Goal: Transaction & Acquisition: Purchase product/service

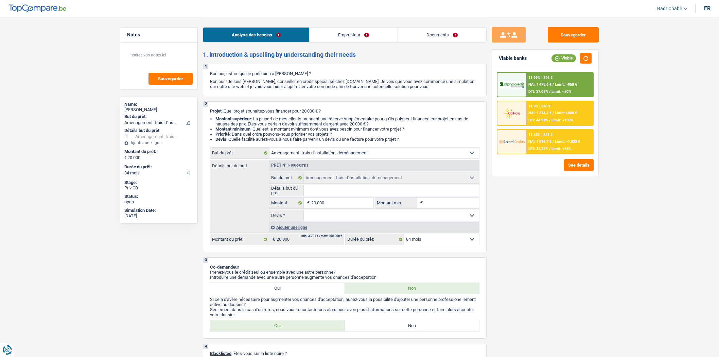
select select "movingOrInstallation"
select select "84"
select select "movingOrInstallation"
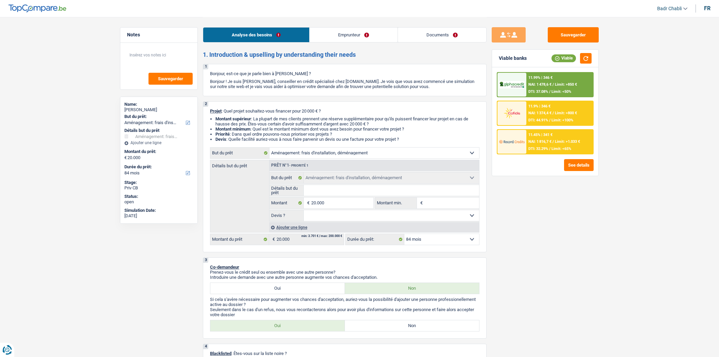
select select "84"
select select "publicEmployee"
select select "netSalary"
select select "mealVouchers"
select select "liveWithParents"
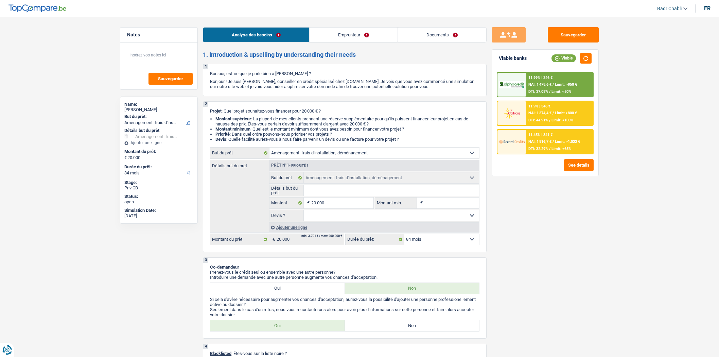
select select "carLoan"
select select "48"
select select "movingOrInstallation"
select select "84"
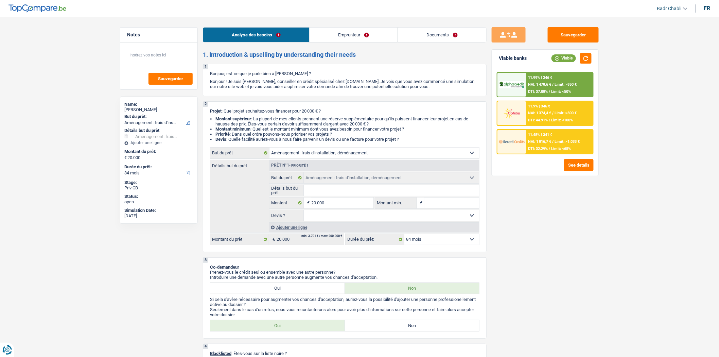
click at [414, 326] on label "Non" at bounding box center [412, 325] width 134 height 11
click at [414, 326] on input "Non" at bounding box center [412, 325] width 134 height 11
radio input "true"
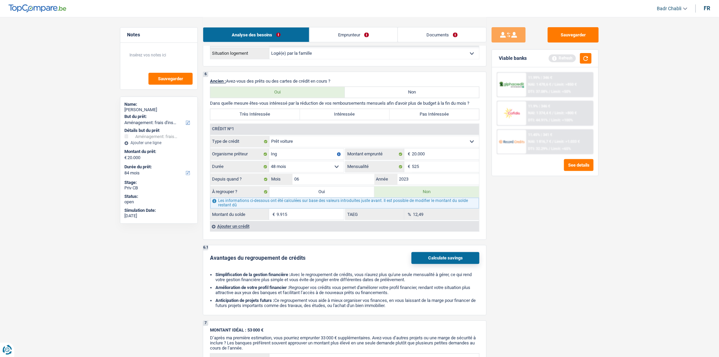
scroll to position [490, 0]
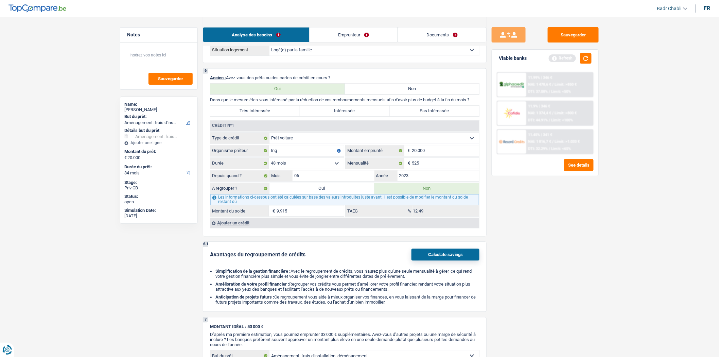
click at [305, 216] on input "9.915" at bounding box center [309, 210] width 67 height 11
type input "10.513"
click at [322, 194] on label "Oui" at bounding box center [321, 188] width 105 height 11
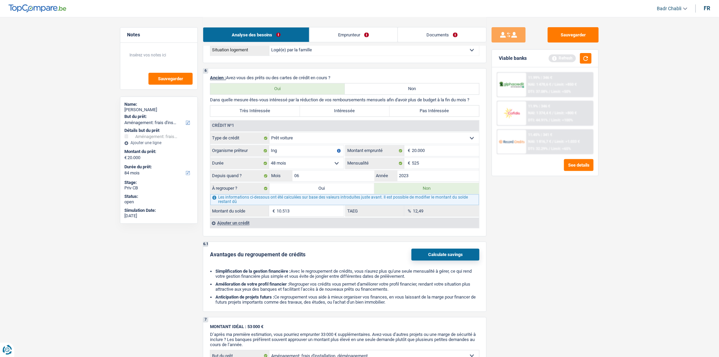
click at [322, 194] on input "Oui" at bounding box center [321, 188] width 105 height 11
radio input "true"
type input "30.513"
type input "10.513"
radio input "false"
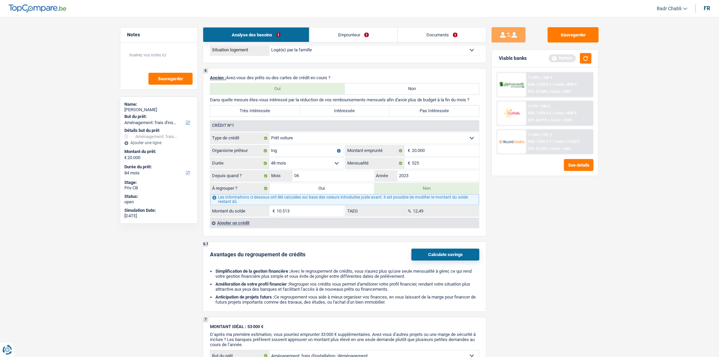
type input "10.513"
select select "refinancing"
select select "120"
select select "refinancing"
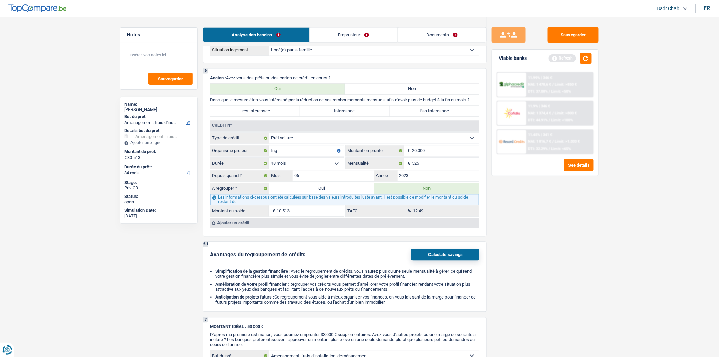
select select "refinancing"
select select "120"
select select "refinancing"
select select "120"
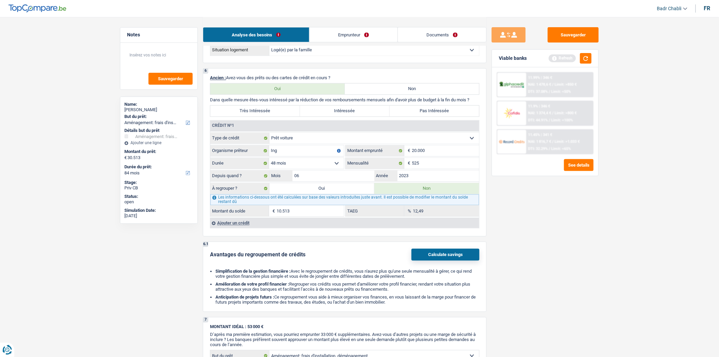
select select "movingOrInstallation"
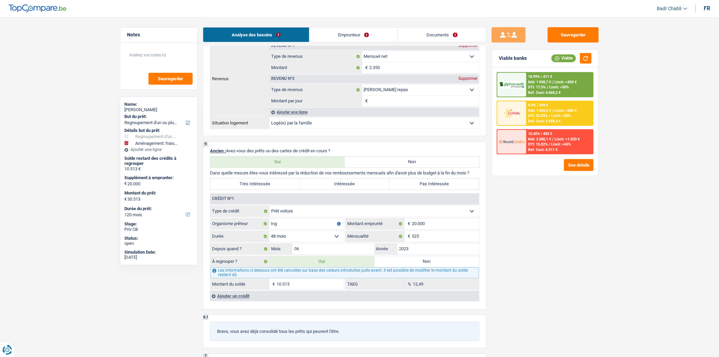
click at [304, 289] on input "10.513" at bounding box center [309, 283] width 67 height 11
type input "1"
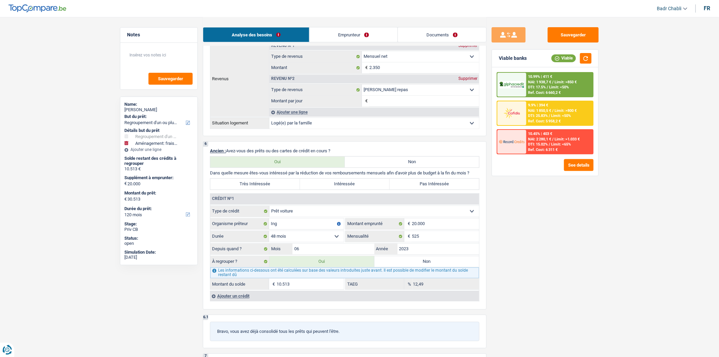
type input "1"
type input "20.001"
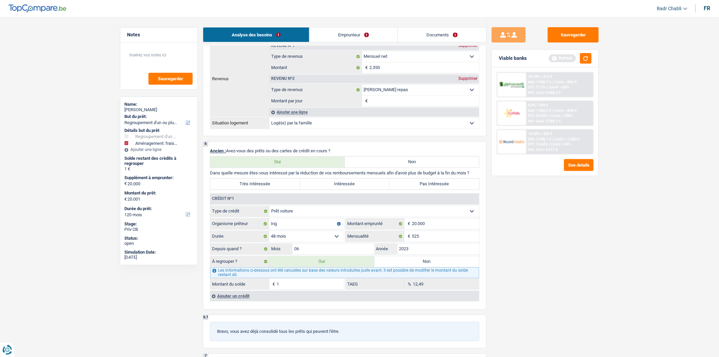
type input "11"
type input "20.011"
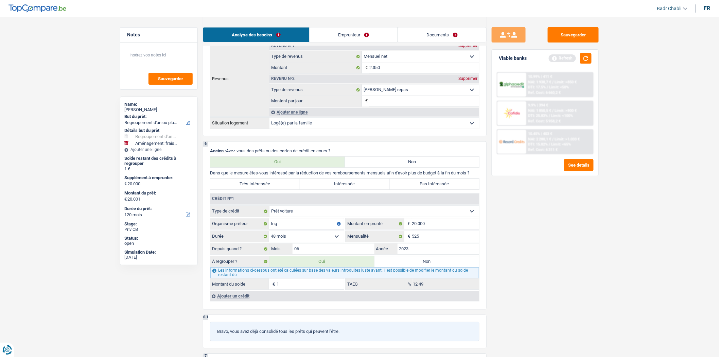
type input "20.011"
type input "110"
type input "20.110"
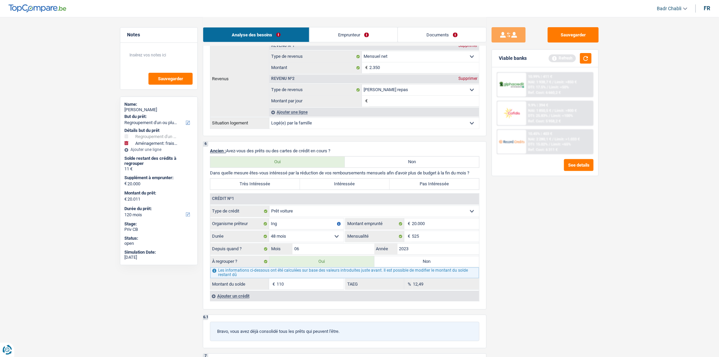
type input "20.110"
type input "1.100"
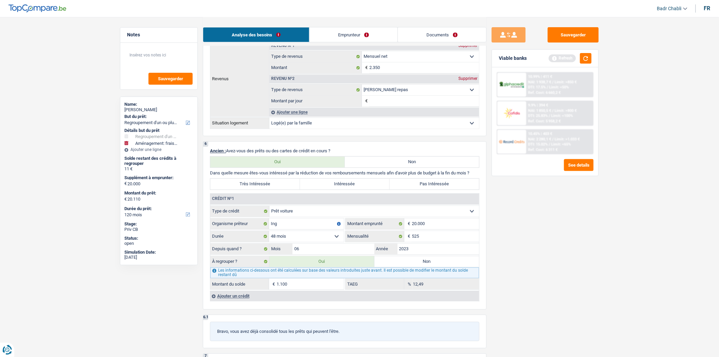
type input "21.100"
type input "11.000"
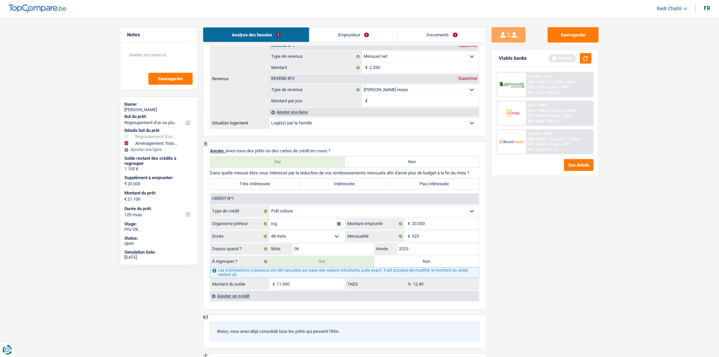
type input "11.000"
type input "31.000"
type input "11.000"
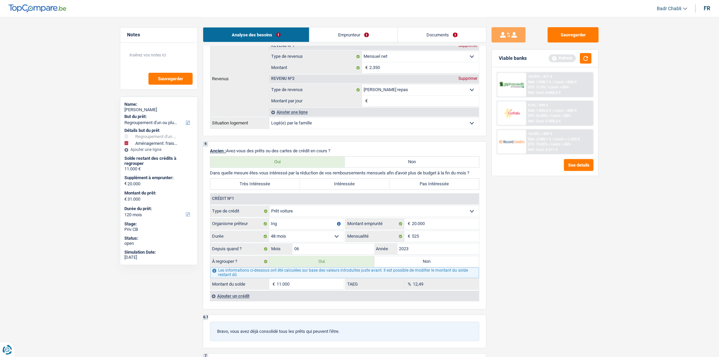
click at [246, 301] on div "Ajouter un crédit" at bounding box center [344, 296] width 269 height 10
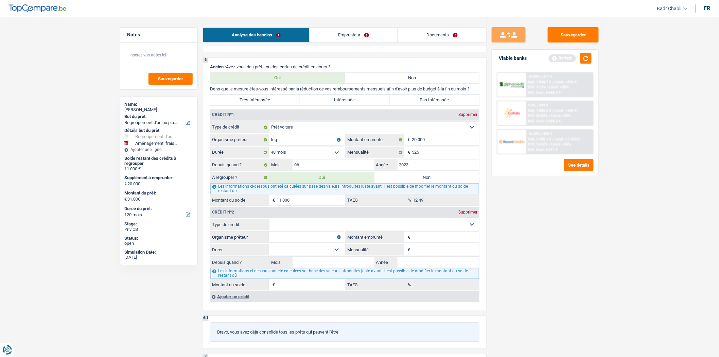
scroll to position [641, 0]
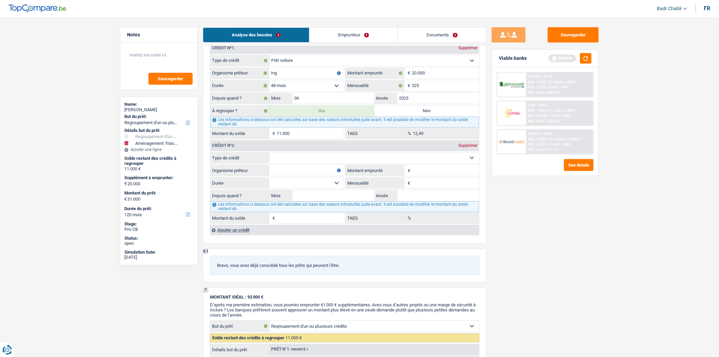
click at [349, 162] on select "Carte ou ouverture de crédit Prêt hypothécaire Vente à tempérament Prêt à tempé…" at bounding box center [374, 157] width 210 height 11
select select "cardOrCredit"
type input "0"
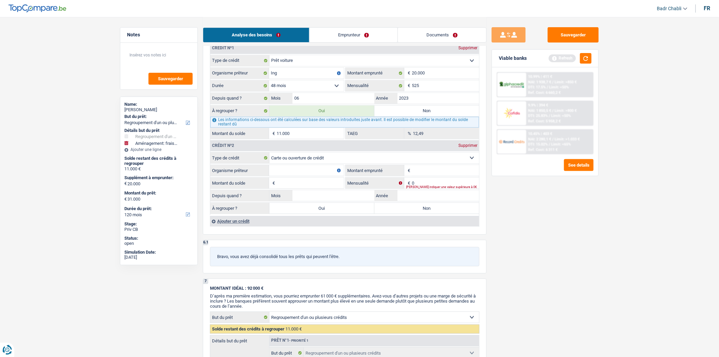
click at [237, 226] on div "Ajouter un crédit" at bounding box center [344, 221] width 269 height 10
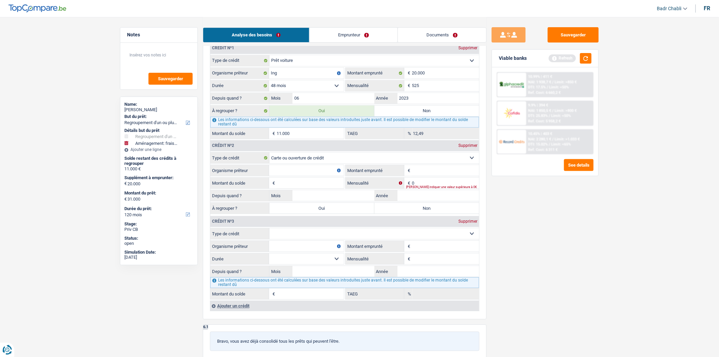
click at [306, 239] on select "Carte ou ouverture de crédit Prêt hypothécaire Vente à tempérament Prêt à tempé…" at bounding box center [374, 233] width 210 height 11
select select "cardOrCredit"
type input "0"
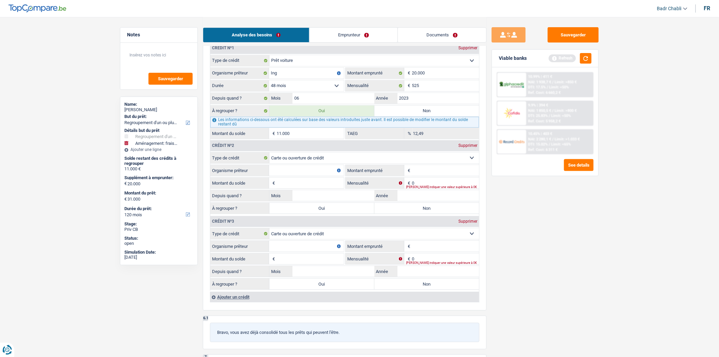
click at [300, 251] on input "Organisme prêteur" at bounding box center [306, 245] width 75 height 11
type input "Buyway"
click at [312, 174] on input "Organisme prêteur" at bounding box center [306, 170] width 75 height 11
type input "Carrefour"
click at [420, 174] on input "Montant" at bounding box center [445, 170] width 67 height 11
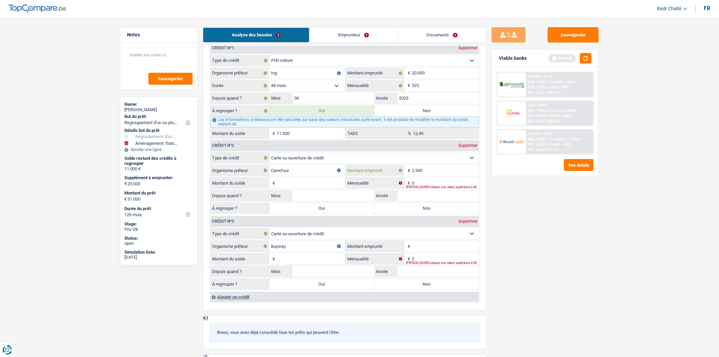
type input "2.500"
click at [311, 188] on input "Montant du solde" at bounding box center [309, 182] width 67 height 11
type input "2.800"
click at [344, 199] on input "Mois" at bounding box center [333, 195] width 82 height 11
click at [420, 186] on input "0" at bounding box center [445, 182] width 67 height 11
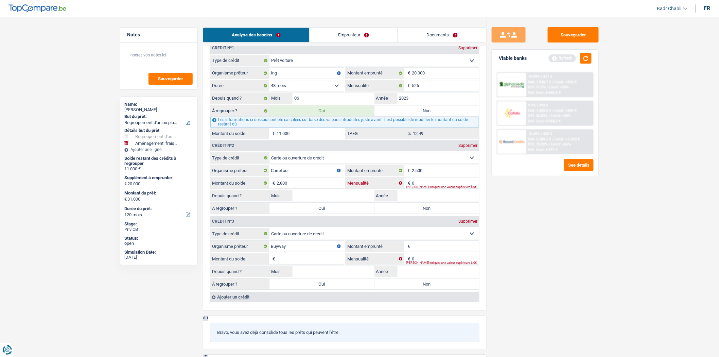
click at [420, 186] on input "0" at bounding box center [445, 182] width 67 height 11
type input "80"
click at [345, 201] on input "Mois" at bounding box center [333, 195] width 82 height 11
type input "03"
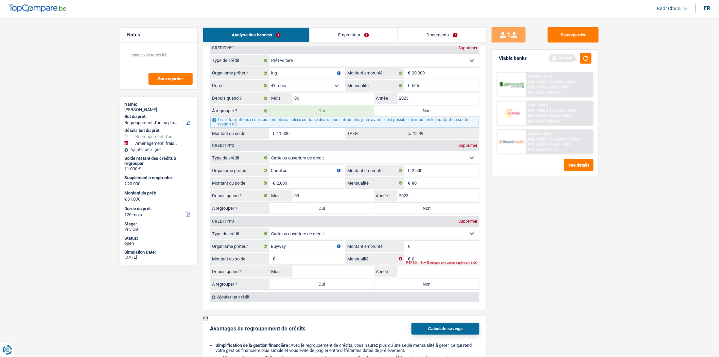
type input "2023"
click at [413, 212] on label "Non" at bounding box center [426, 207] width 105 height 11
click at [413, 212] on input "Non" at bounding box center [426, 207] width 105 height 11
radio input "true"
click at [324, 249] on input "Buyway" at bounding box center [306, 245] width 75 height 11
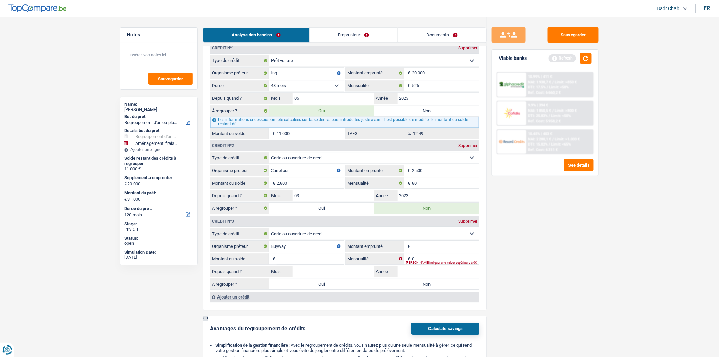
click at [425, 251] on input "Montant emprunté" at bounding box center [445, 245] width 67 height 11
type input "2.500"
click at [325, 264] on input "Montant du solde" at bounding box center [309, 258] width 67 height 11
type input "2.500"
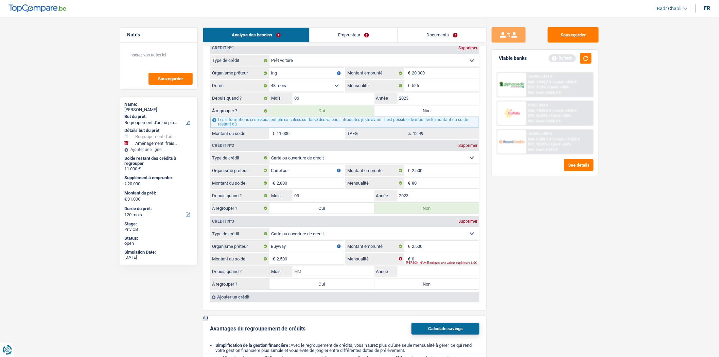
click at [347, 276] on input "Mois" at bounding box center [333, 271] width 82 height 11
type input "01"
type input "2023"
click at [334, 289] on label "Oui" at bounding box center [321, 283] width 105 height 11
click at [334, 289] on input "Oui" at bounding box center [321, 283] width 105 height 11
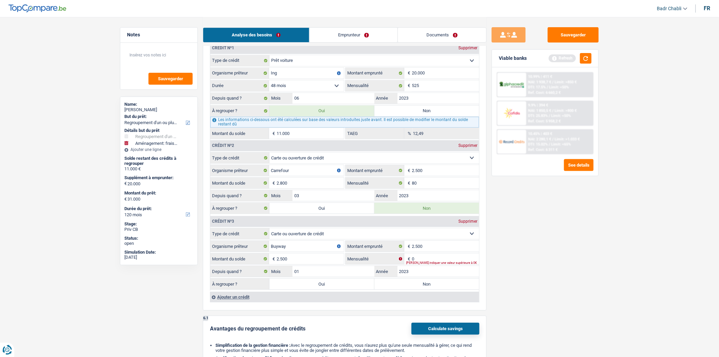
radio input "true"
type input "13.500"
type input "33.500"
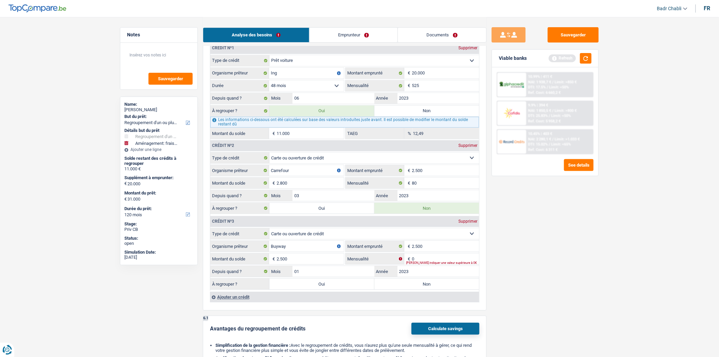
type input "33.500"
click at [427, 264] on input "0" at bounding box center [445, 258] width 67 height 11
type input "75"
click at [546, 257] on div "Sauvegarder Viable banks Refresh 10.99% | 411 € NAI: 1 938,7 € / Limit: >850 € …" at bounding box center [544, 186] width 117 height 319
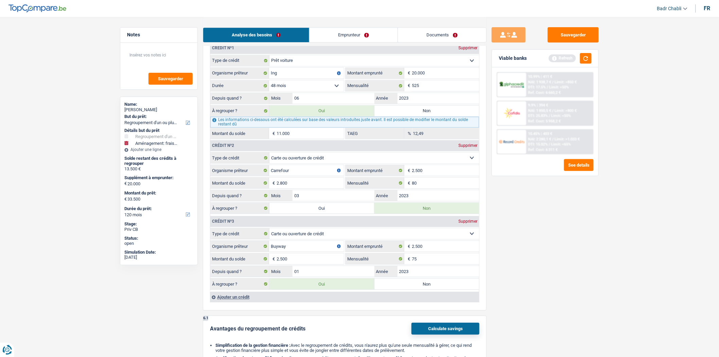
click at [325, 213] on label "Oui" at bounding box center [321, 207] width 105 height 11
click at [325, 213] on input "Oui" at bounding box center [321, 207] width 105 height 11
radio input "true"
type input "16.300"
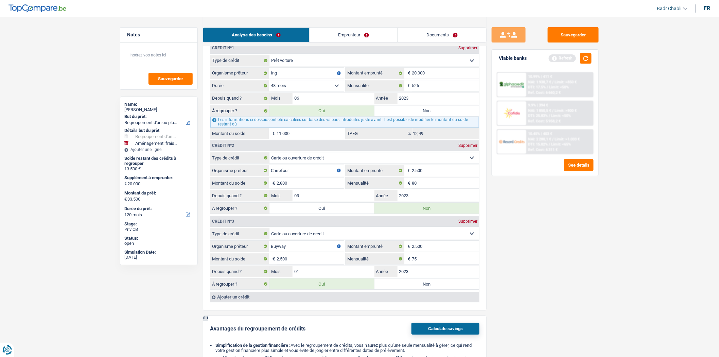
type input "36.300"
radio input "false"
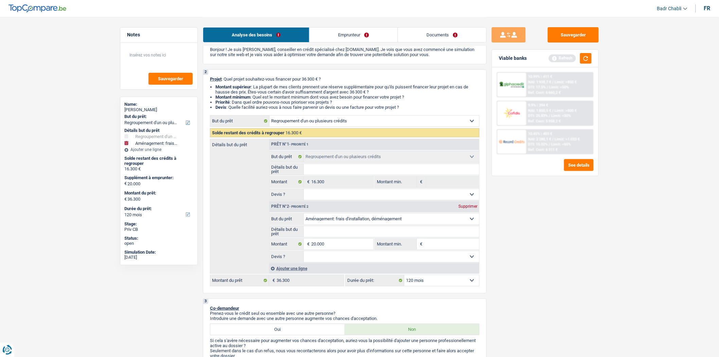
scroll to position [0, 0]
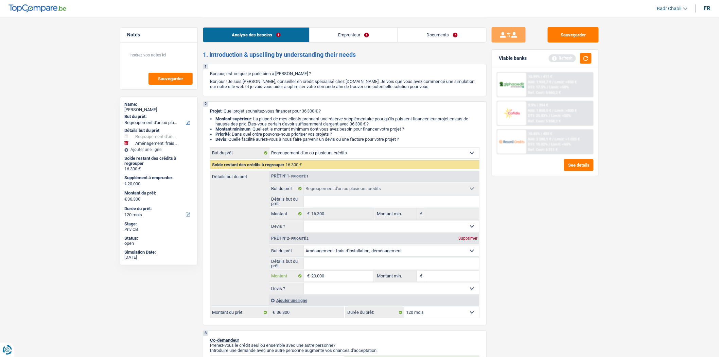
click at [327, 279] on input "20.000" at bounding box center [342, 275] width 62 height 11
type input "1"
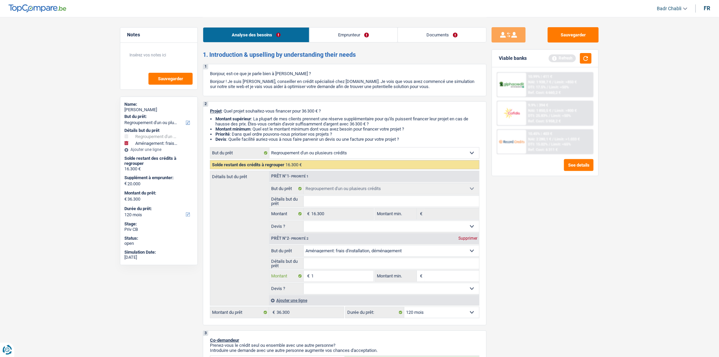
type input "10"
type input "100"
type input "1.000"
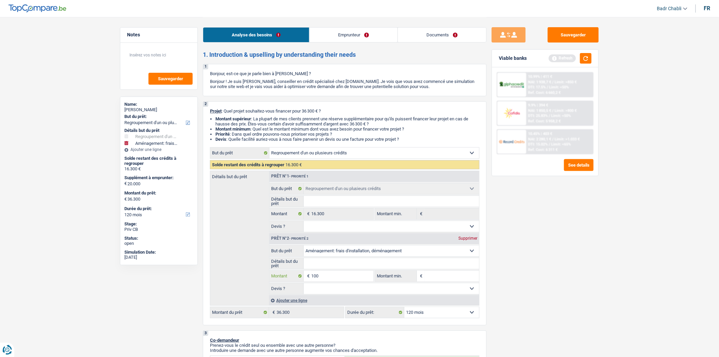
type input "1.000"
type input "10.000"
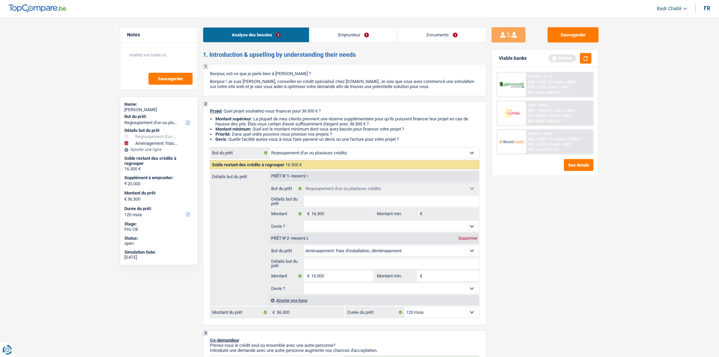
type input "26.300"
click at [355, 251] on select "Confort maison: meubles, textile, peinture, électroménager, outillage non-profe…" at bounding box center [392, 250] width 176 height 11
select select "household"
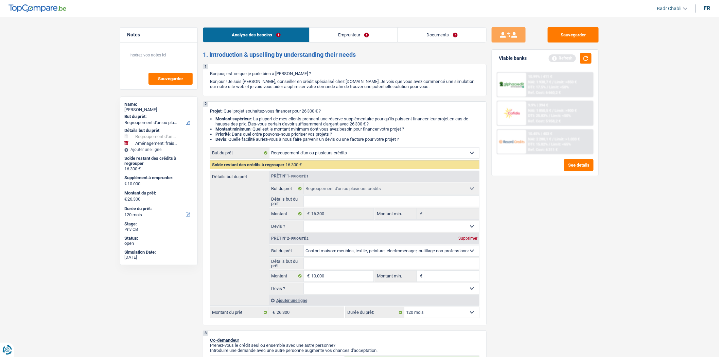
click at [304, 247] on select "Confort maison: meubles, textile, peinture, électroménager, outillage non-profe…" at bounding box center [392, 250] width 176 height 11
select select "household"
click at [330, 266] on input "Détails but du prêt" at bounding box center [392, 263] width 176 height 11
type input "R"
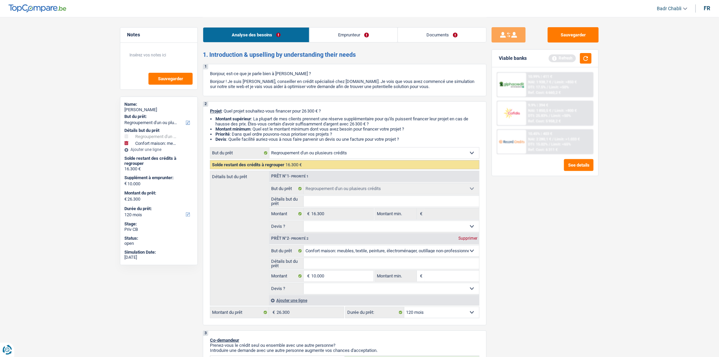
type input "R"
type input "Re"
type input "Rem"
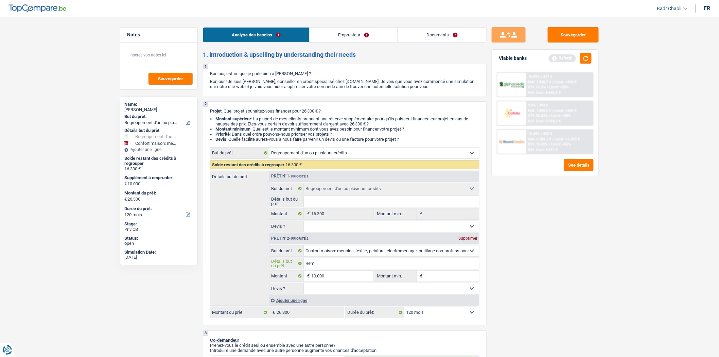
type input "Remp"
type input "Rempl"
type input "Rempla"
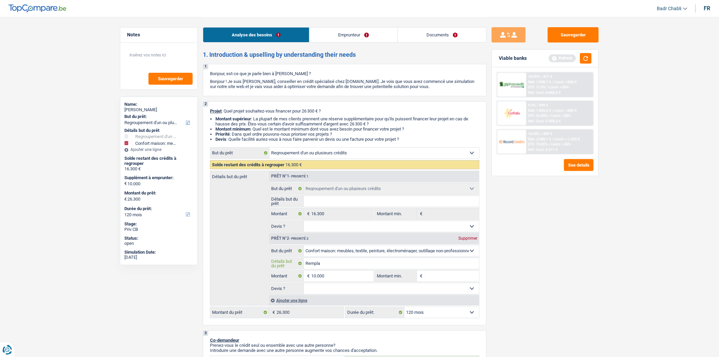
type input "Rempla"
type input "Remplac"
type input "Remplace"
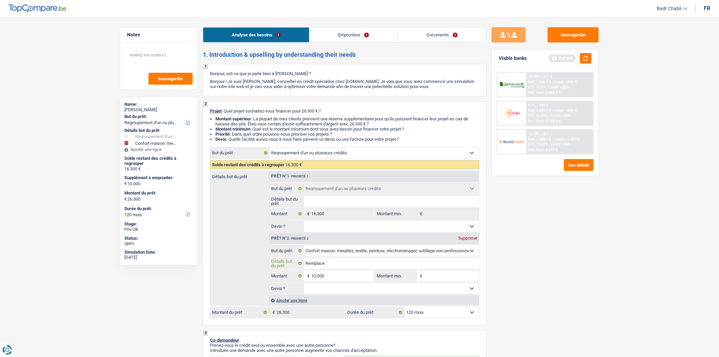
type input "Remplacer"
type input "Remplacer a"
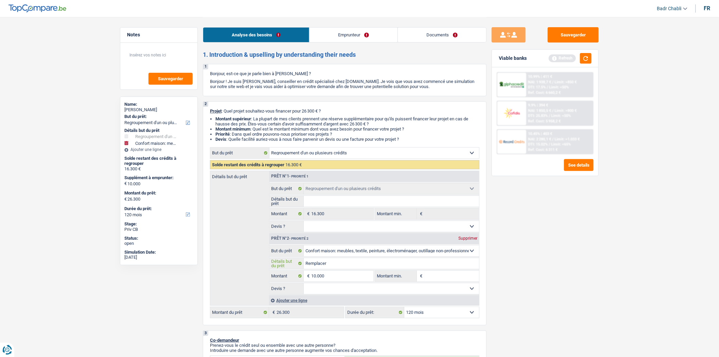
type input "Remplacer a"
type input "Remplacer an"
type input "Remplacer anc"
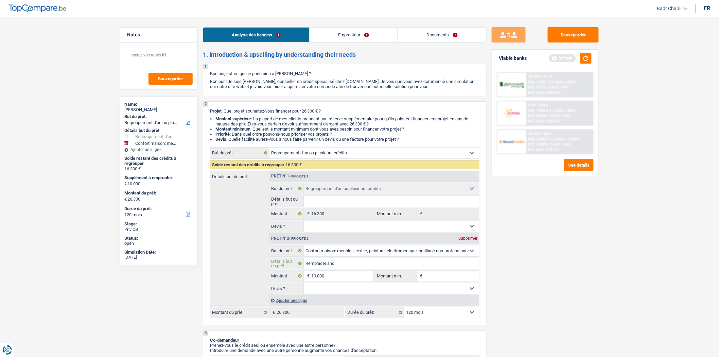
type input "Remplacer anci"
type input "Remplacer ancie"
type input "Remplacer ancien"
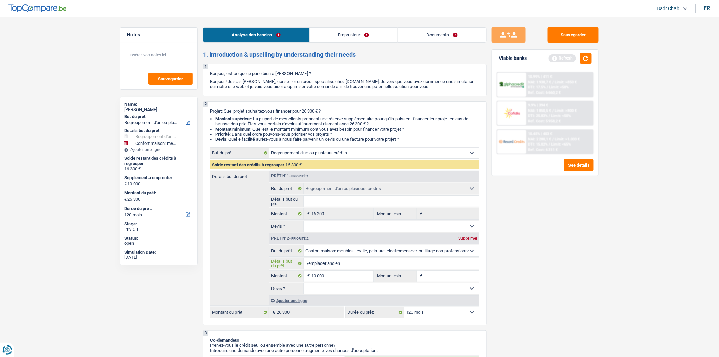
type input "Remplacer ancien"
type input "Remplacer anciens"
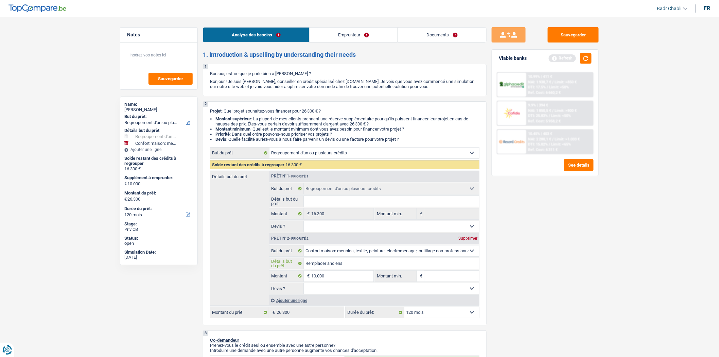
type input "Remplacer anciens m"
type input "Remplacer anciens me"
type input "Remplacer anciens meu"
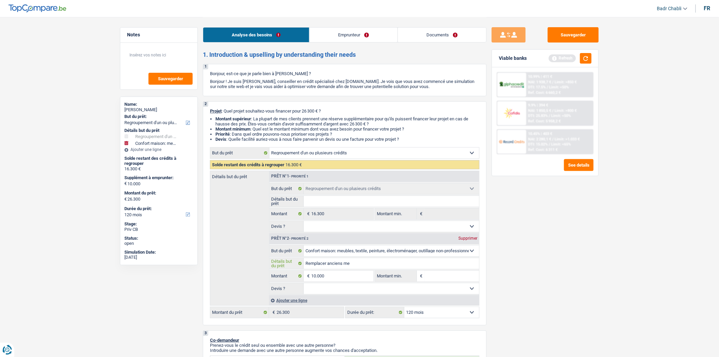
type input "Remplacer anciens meu"
type input "Remplacer anciens meub"
type input "Remplacer anciens meubl"
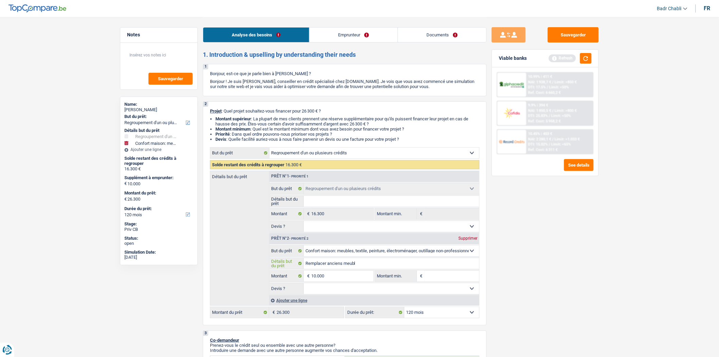
type input "Remplacer anciens meuble"
type input "Remplacer anciens meubles"
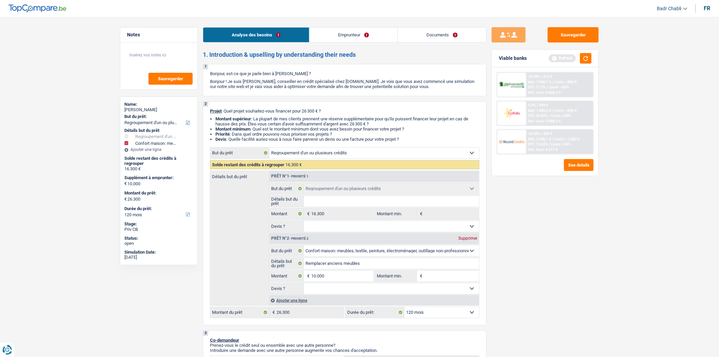
type input "8"
type input "80"
type input "800"
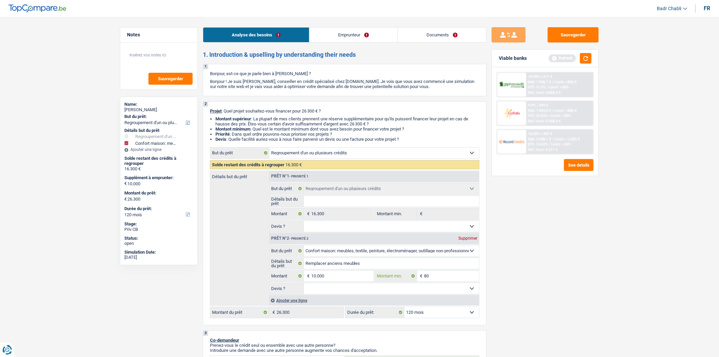
type input "800"
type input "8.000"
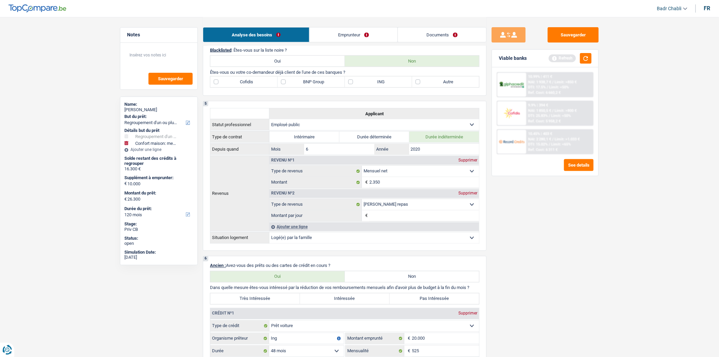
scroll to position [302, 0]
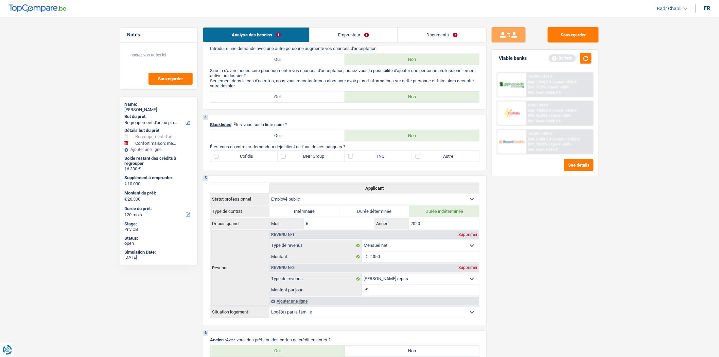
type input "8.000"
click at [439, 30] on link "Documents" at bounding box center [442, 35] width 88 height 15
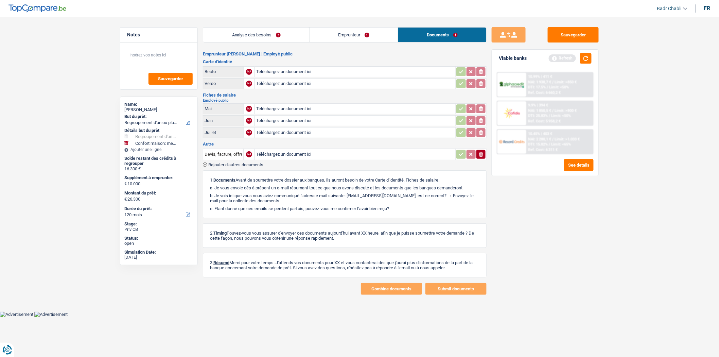
scroll to position [0, 0]
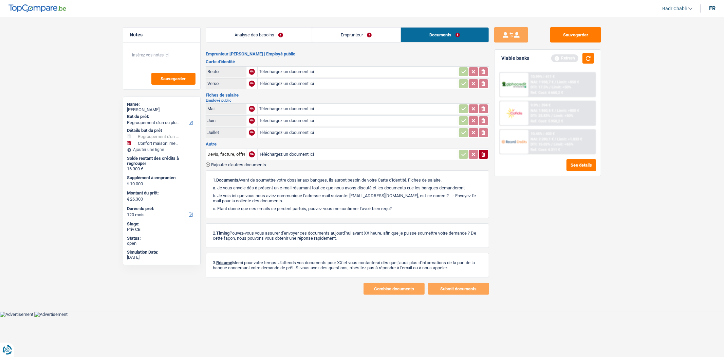
click at [286, 34] on link "Analyse des besoins" at bounding box center [259, 35] width 106 height 15
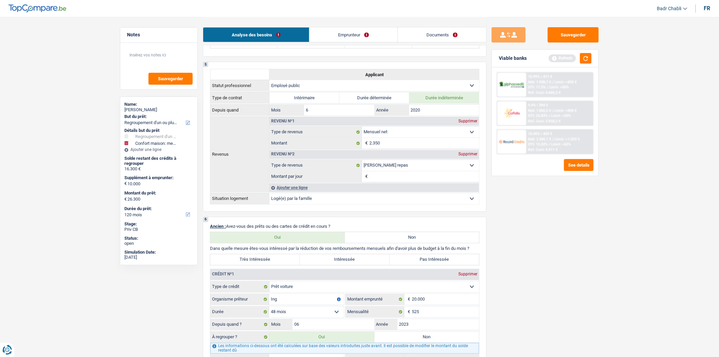
scroll to position [377, 0]
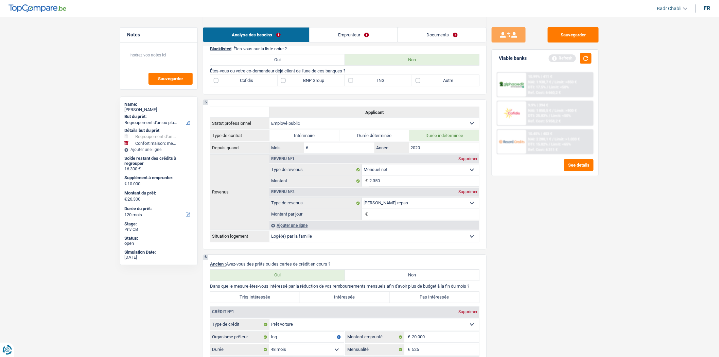
click at [355, 86] on label "ING" at bounding box center [378, 80] width 67 height 11
click at [355, 86] on input "ING" at bounding box center [378, 80] width 67 height 11
checkbox input "true"
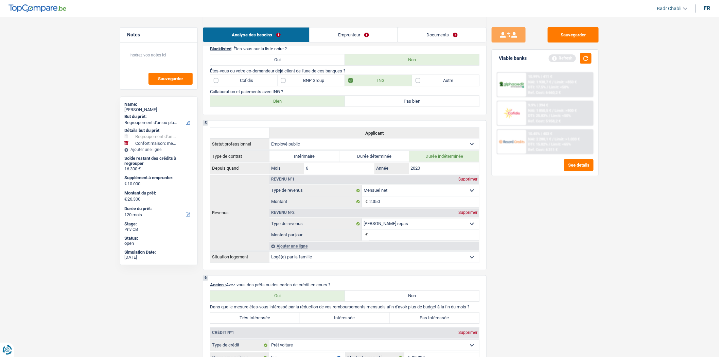
click at [304, 107] on label "Bien" at bounding box center [277, 101] width 134 height 11
click at [304, 107] on input "Bien" at bounding box center [277, 101] width 134 height 11
radio input "true"
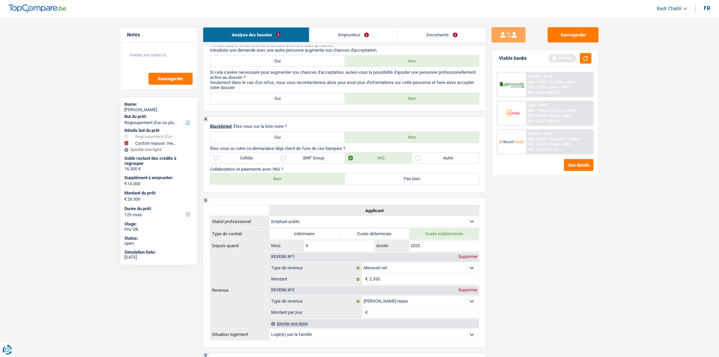
scroll to position [188, 0]
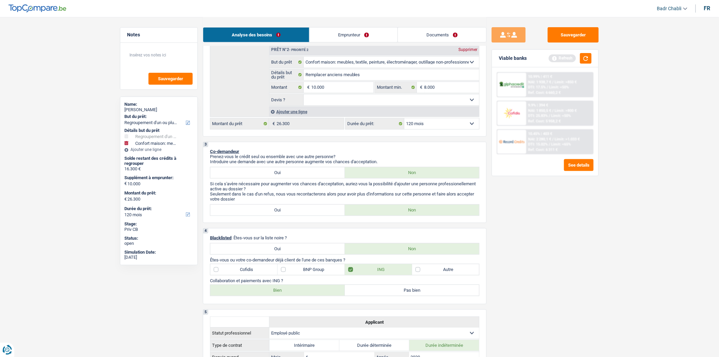
click at [329, 113] on div "Ajouter une ligne" at bounding box center [374, 112] width 210 height 10
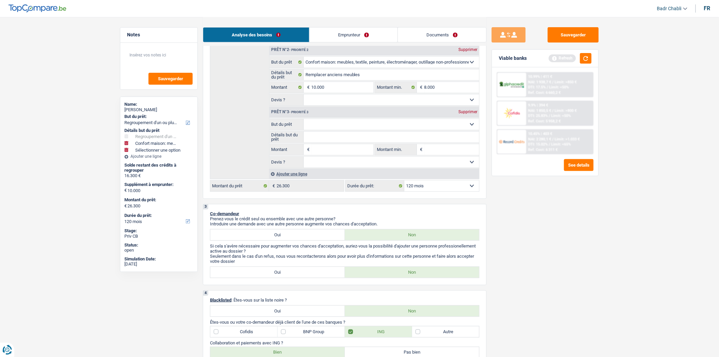
click at [471, 113] on div "Supprimer" at bounding box center [467, 112] width 22 height 4
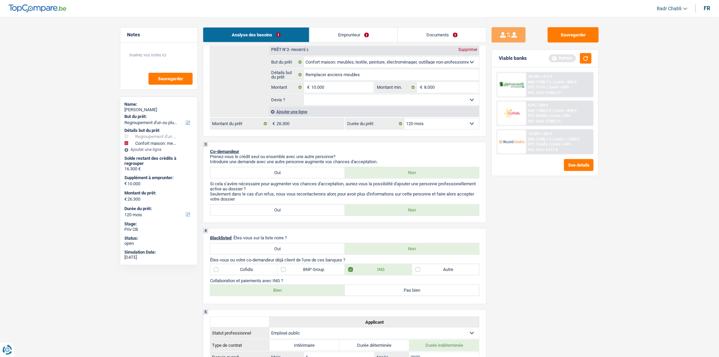
click at [354, 102] on select "Oui Non Non répondu Sélectionner une option" at bounding box center [392, 99] width 176 height 11
select select "false"
click at [304, 96] on select "Oui Non Non répondu Sélectionner une option" at bounding box center [392, 99] width 176 height 11
select select "false"
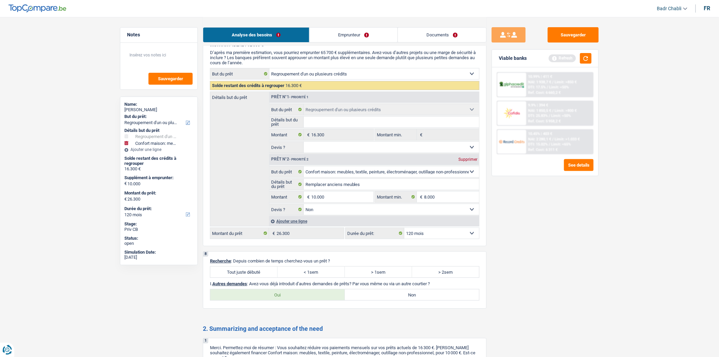
scroll to position [1108, 0]
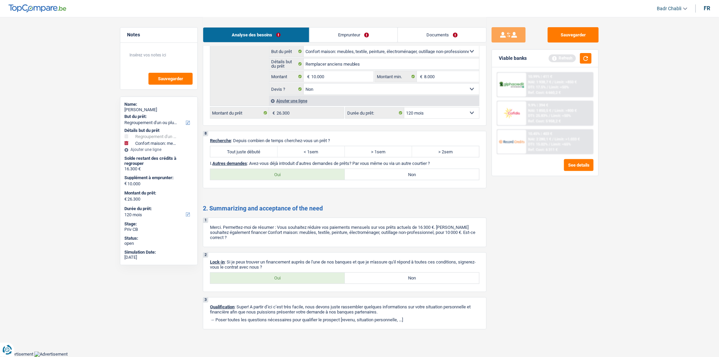
click at [263, 155] on label "Tout juste débuté" at bounding box center [243, 151] width 67 height 11
click at [263, 155] on input "Tout juste débuté" at bounding box center [243, 151] width 67 height 11
radio input "true"
click at [367, 179] on label "Non" at bounding box center [412, 174] width 134 height 11
click at [367, 179] on input "Non" at bounding box center [412, 174] width 134 height 11
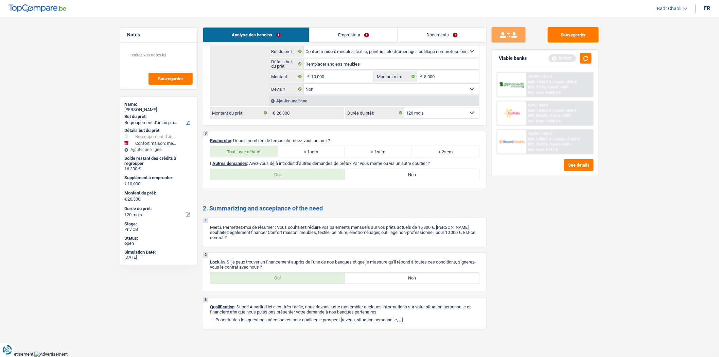
radio input "true"
click at [302, 274] on label "Oui" at bounding box center [277, 277] width 134 height 11
click at [302, 274] on input "Oui" at bounding box center [277, 277] width 134 height 11
radio input "true"
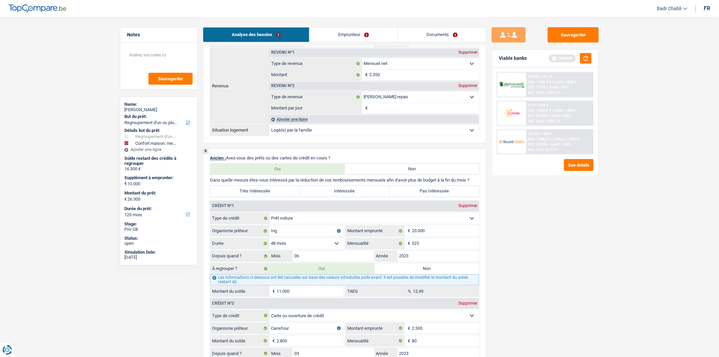
scroll to position [504, 0]
click at [333, 197] on label "Intéressée" at bounding box center [345, 191] width 90 height 11
click at [333, 197] on input "Intéressée" at bounding box center [345, 191] width 90 height 11
radio input "true"
click at [282, 197] on label "Très Intéressée" at bounding box center [255, 191] width 90 height 11
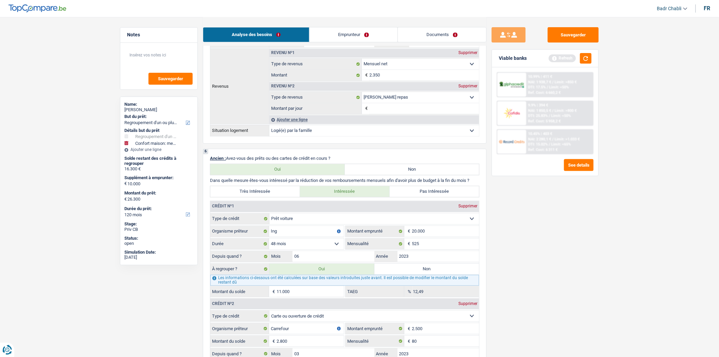
click at [282, 197] on input "Très Intéressée" at bounding box center [255, 191] width 90 height 11
radio input "true"
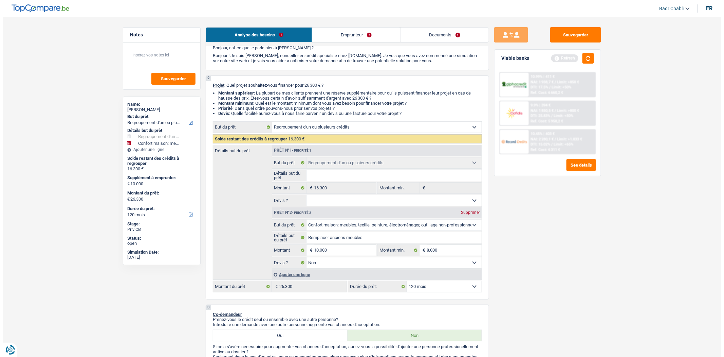
scroll to position [0, 0]
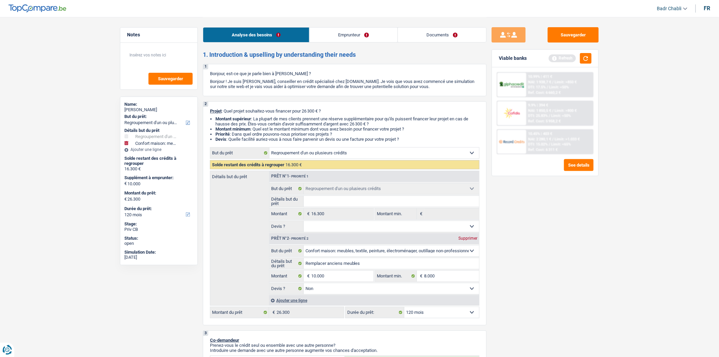
click at [353, 41] on link "Emprunteur" at bounding box center [353, 35] width 88 height 15
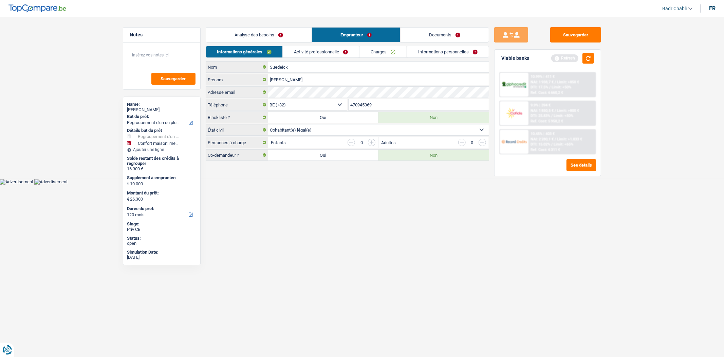
click at [326, 149] on div "Co-demandeur ? Oui Non" at bounding box center [348, 155] width 284 height 12
click at [325, 153] on label "Oui" at bounding box center [323, 154] width 110 height 11
click at [325, 153] on input "Oui" at bounding box center [323, 154] width 110 height 11
radio input "true"
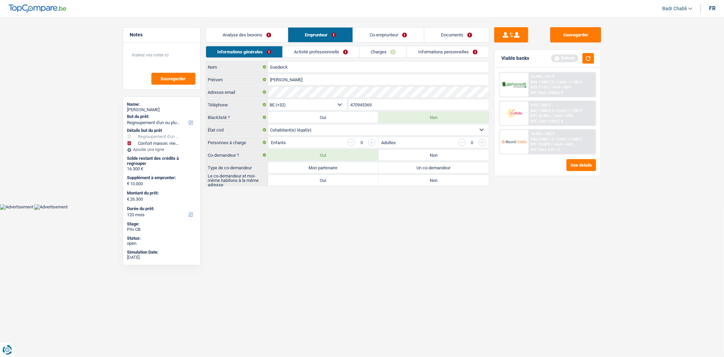
click at [326, 164] on label "Mon partenaire" at bounding box center [323, 167] width 110 height 11
click at [326, 164] on input "Mon partenaire" at bounding box center [323, 167] width 110 height 11
radio input "true"
click at [327, 182] on label "Oui" at bounding box center [323, 180] width 110 height 11
click at [327, 182] on input "Oui" at bounding box center [323, 180] width 110 height 11
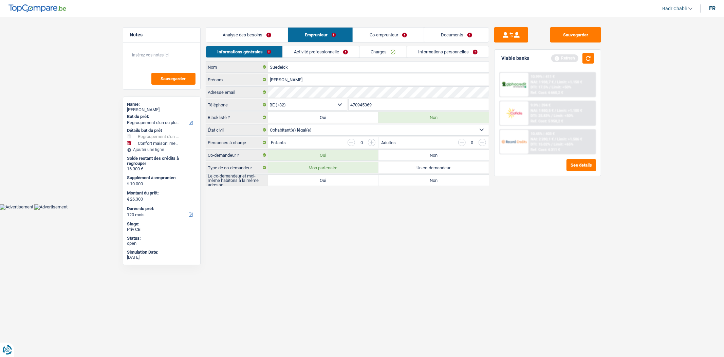
radio input "true"
click at [318, 51] on link "Activité professionnelle" at bounding box center [321, 51] width 76 height 11
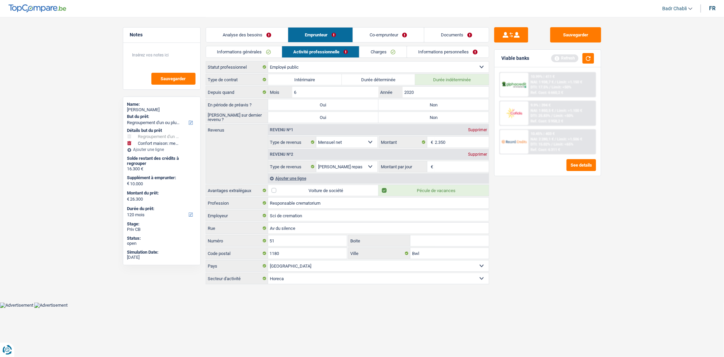
click at [426, 107] on label "Non" at bounding box center [434, 104] width 110 height 11
click at [426, 107] on input "Non" at bounding box center [434, 104] width 110 height 11
radio input "true"
click at [428, 116] on label "Non" at bounding box center [434, 117] width 110 height 11
click at [428, 116] on input "Non" at bounding box center [434, 117] width 110 height 11
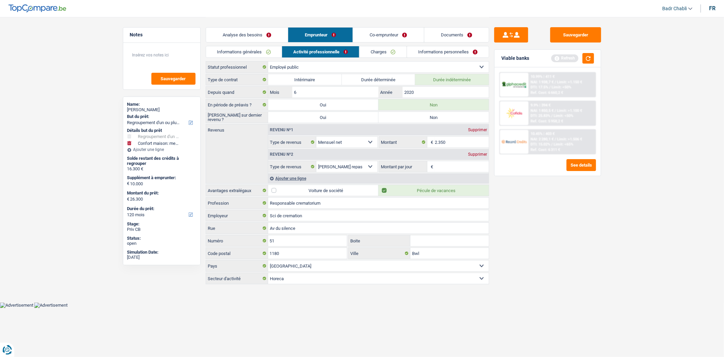
radio input "true"
click at [446, 165] on input "Montant par jour" at bounding box center [462, 166] width 54 height 11
click at [445, 165] on input "Montant par jour" at bounding box center [462, 166] width 54 height 11
type input "8,0"
click at [552, 228] on div "Sauvegarder Viable banks Refresh 10.99% | 411 € NAI: 1 938,7 € / Limit: >1.150 …" at bounding box center [547, 186] width 117 height 319
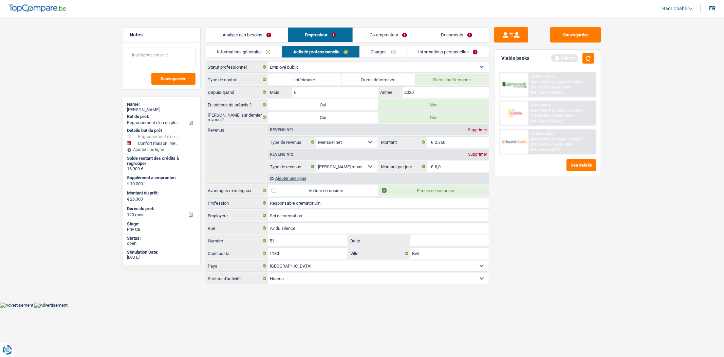
click at [167, 54] on textarea at bounding box center [162, 58] width 68 height 20
type textarea "Monsieur commence [DATE] un flexi job"
click at [291, 68] on select "Ouvrier Employé privé Employé public Invalide Indépendant Pensionné Chômeur Mut…" at bounding box center [378, 66] width 221 height 11
click at [309, 220] on input "Sci de cremation" at bounding box center [378, 215] width 221 height 11
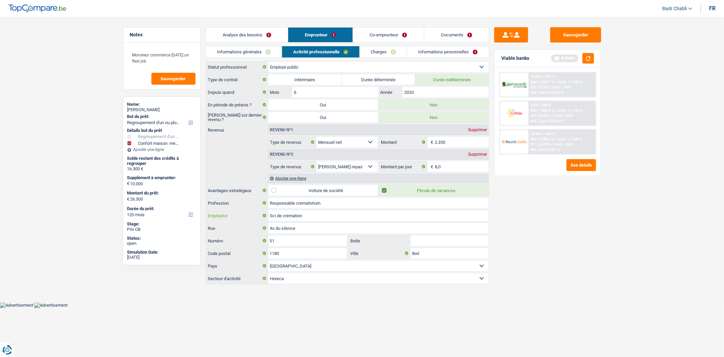
click at [309, 220] on input "Sci de cremation" at bounding box center [378, 215] width 221 height 11
click at [317, 65] on select "Ouvrier Employé privé Employé public Invalide Indépendant Pensionné Chômeur Mut…" at bounding box center [378, 66] width 221 height 11
select select "privateEmployee"
click at [268, 61] on select "Ouvrier Employé privé Employé public Invalide Indépendant Pensionné Chômeur Mut…" at bounding box center [378, 66] width 221 height 11
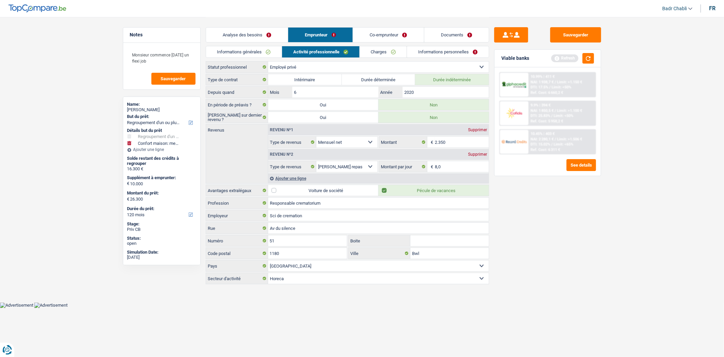
radio input "false"
checkbox input "false"
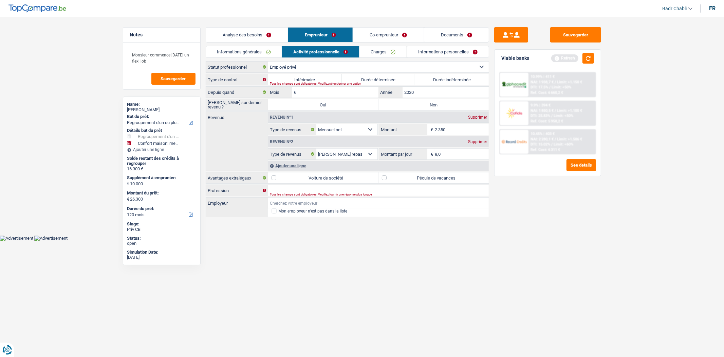
click at [282, 204] on input "Employeur" at bounding box center [378, 202] width 221 height 11
paste input "Sci de cremation"
type input "Sci de cremation"
click at [302, 190] on input "Profession" at bounding box center [378, 190] width 221 height 11
type input "Responsable"
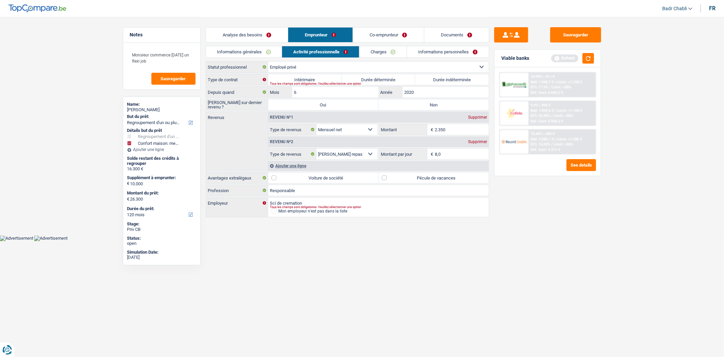
click at [388, 178] on label "Pécule de vacances" at bounding box center [434, 177] width 110 height 11
click at [388, 178] on input "Pécule de vacances" at bounding box center [434, 177] width 110 height 11
checkbox input "true"
click at [451, 73] on div "Ouvrier Employé privé Employé public Invalide Indépendant Pensionné Chômeur Mut…" at bounding box center [348, 139] width 284 height 157
click at [451, 75] on label "Durée indéterminée" at bounding box center [452, 79] width 74 height 11
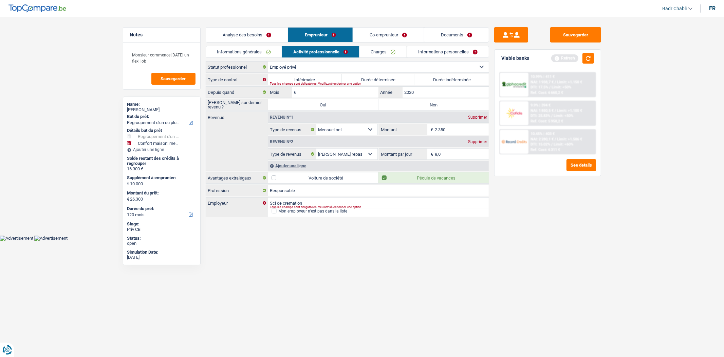
click at [451, 75] on input "Durée indéterminée" at bounding box center [452, 79] width 74 height 11
radio input "true"
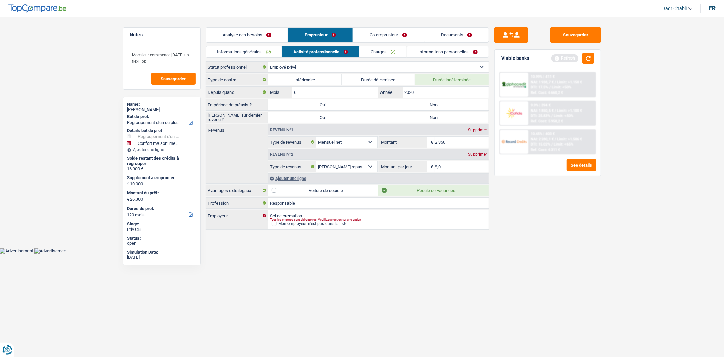
click at [436, 106] on label "Non" at bounding box center [434, 104] width 110 height 11
click at [436, 106] on input "Non" at bounding box center [434, 104] width 110 height 11
radio input "true"
click at [438, 115] on label "Non" at bounding box center [434, 117] width 110 height 11
click at [438, 115] on input "Non" at bounding box center [434, 117] width 110 height 11
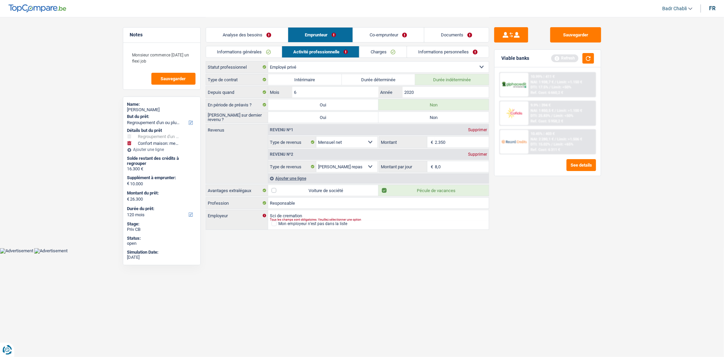
radio input "true"
click at [392, 47] on link "Charges" at bounding box center [383, 51] width 47 height 11
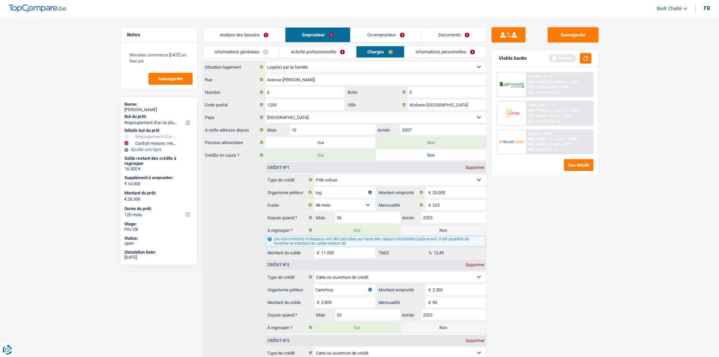
click at [305, 65] on select "Locataire Propriétaire avec prêt hypothécaire Propriétaire sans prêt hypothécai…" at bounding box center [375, 66] width 221 height 11
click at [265, 61] on select "Locataire Propriétaire avec prêt hypothécaire Propriétaire sans prêt hypothécai…" at bounding box center [375, 66] width 221 height 11
click at [154, 57] on textarea "Monsieur commence [DATE] un flexi job" at bounding box center [159, 58] width 68 height 20
click at [150, 61] on textarea "Monsieur commence [DATE] un flexi job" at bounding box center [159, 58] width 68 height 20
click at [447, 51] on link "Informations personnelles" at bounding box center [445, 51] width 82 height 11
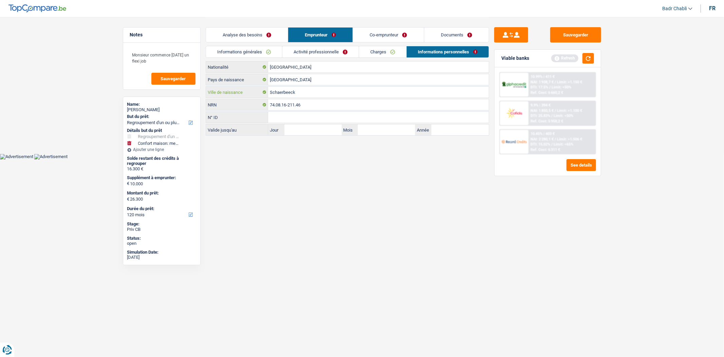
click at [292, 90] on input "Schaerbeeck" at bounding box center [378, 92] width 221 height 11
click at [388, 32] on link "Co-emprunteur" at bounding box center [388, 35] width 71 height 15
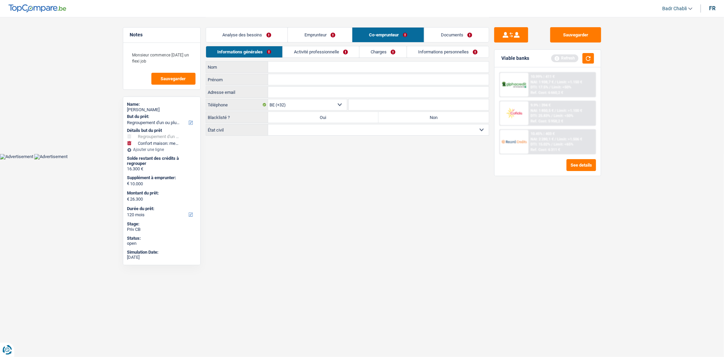
click at [407, 115] on label "Non" at bounding box center [434, 117] width 110 height 11
click at [407, 115] on input "Non" at bounding box center [434, 117] width 110 height 11
click at [404, 130] on select "Célibataire Marié(e) Cohabitant(e) légal(e) Divorcé(e) Veuf(ve) Séparé (de fait…" at bounding box center [378, 129] width 221 height 11
click at [268, 125] on select "Célibataire Marié(e) Cohabitant(e) légal(e) Divorcé(e) Veuf(ve) Séparé (de fait…" at bounding box center [378, 129] width 221 height 11
click at [316, 71] on input "Nom" at bounding box center [378, 66] width 221 height 11
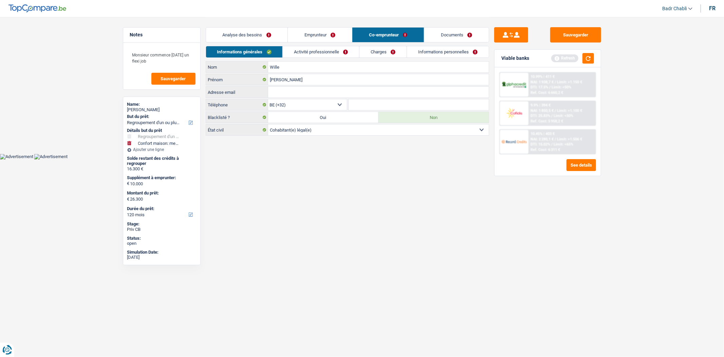
click at [325, 56] on link "Activité professionnelle" at bounding box center [321, 51] width 76 height 11
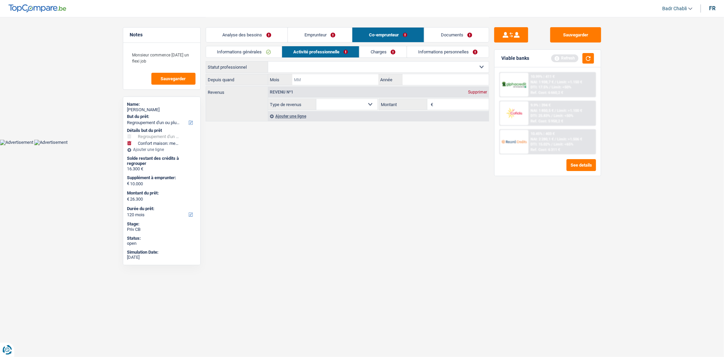
click at [343, 80] on input "Mois" at bounding box center [335, 79] width 86 height 11
click at [349, 69] on select "Ouvrier Employé privé Employé public Invalide Indépendant Pensionné Chômeur Mut…" at bounding box center [378, 66] width 221 height 11
click at [268, 61] on select "Ouvrier Employé privé Employé public Invalide Indépendant Pensionné Chômeur Mut…" at bounding box center [378, 66] width 221 height 11
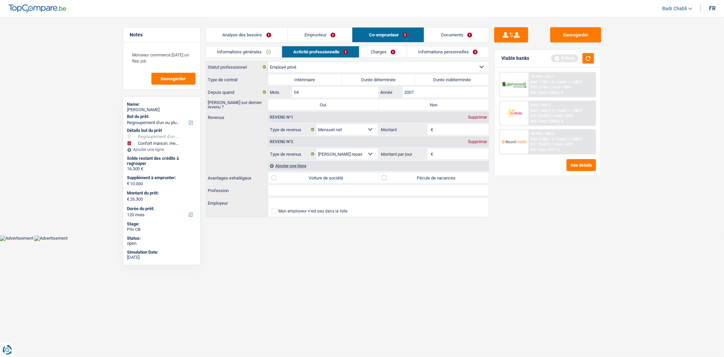
click at [444, 82] on label "Durée indéterminée" at bounding box center [452, 79] width 74 height 11
click at [444, 82] on input "Durée indéterminée" at bounding box center [452, 79] width 74 height 11
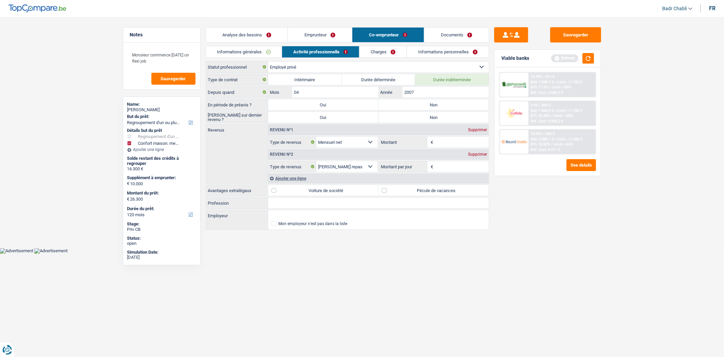
click at [449, 105] on label "Non" at bounding box center [434, 104] width 110 height 11
click at [449, 105] on input "Non" at bounding box center [434, 104] width 110 height 11
click at [447, 113] on label "Non" at bounding box center [434, 117] width 110 height 11
click at [447, 113] on input "Non" at bounding box center [434, 117] width 110 height 11
click at [326, 68] on select "Ouvrier Employé privé Employé public Invalide Indépendant Pensionné Chômeur Mut…" at bounding box center [378, 66] width 221 height 11
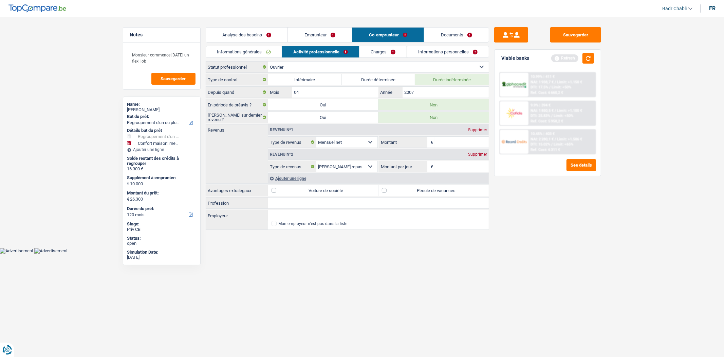
click at [268, 61] on select "Ouvrier Employé privé Employé public Invalide Indépendant Pensionné Chômeur Mut…" at bounding box center [378, 66] width 221 height 11
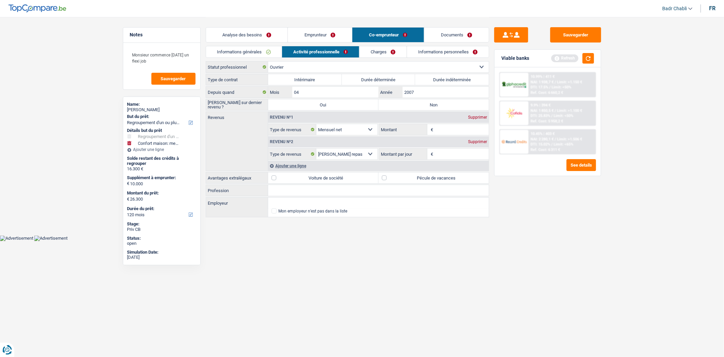
click at [443, 109] on label "Non" at bounding box center [434, 104] width 110 height 11
click at [443, 109] on input "Non" at bounding box center [434, 104] width 110 height 11
click at [311, 204] on input "Employeur" at bounding box center [378, 202] width 221 height 11
click at [301, 190] on input "Profession" at bounding box center [378, 190] width 221 height 11
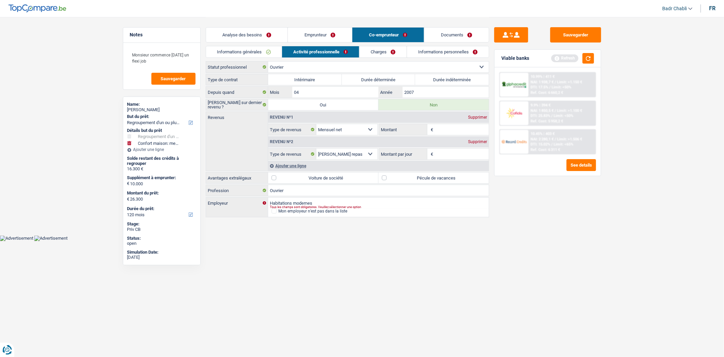
click at [446, 74] on label "Durée indéterminée" at bounding box center [452, 79] width 74 height 11
click at [446, 74] on input "Durée indéterminée" at bounding box center [452, 79] width 74 height 11
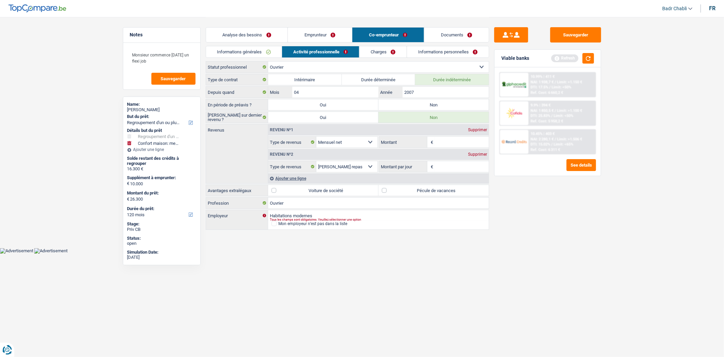
click at [442, 104] on label "Non" at bounding box center [434, 104] width 110 height 11
click at [442, 104] on input "Non" at bounding box center [434, 104] width 110 height 11
click at [376, 191] on label "Voiture de société" at bounding box center [323, 190] width 110 height 11
click at [376, 191] on input "Voiture de société" at bounding box center [323, 190] width 110 height 11
click at [386, 191] on label "Pécule de vacances" at bounding box center [434, 190] width 110 height 11
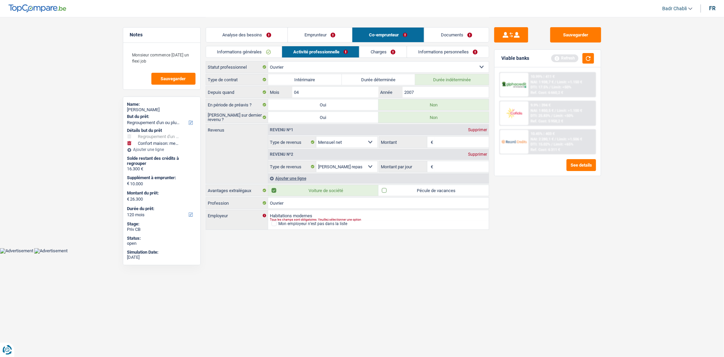
click at [386, 191] on input "Pécule de vacances" at bounding box center [434, 190] width 110 height 11
click at [307, 191] on label "Voiture de société" at bounding box center [323, 190] width 110 height 11
click at [307, 191] on input "Voiture de société" at bounding box center [323, 190] width 110 height 11
click at [452, 142] on input "Montant" at bounding box center [462, 142] width 54 height 11
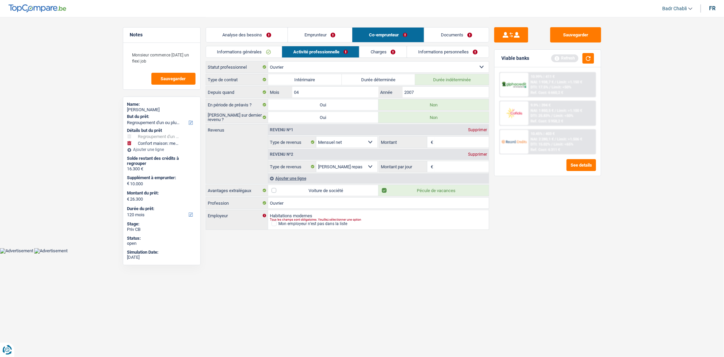
click at [452, 142] on input "Montant" at bounding box center [462, 142] width 54 height 11
click at [471, 143] on input "Montant" at bounding box center [462, 142] width 54 height 11
click at [478, 157] on div "Revenu nº2 Supprimer" at bounding box center [378, 154] width 221 height 11
click at [480, 155] on div "Supprimer" at bounding box center [478, 154] width 22 height 4
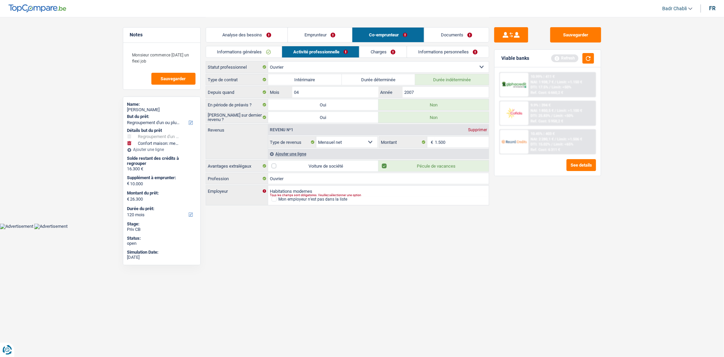
click at [600, 57] on div "Viable banks Refresh" at bounding box center [548, 59] width 106 height 18
click at [595, 57] on div "Viable banks Refresh" at bounding box center [548, 59] width 106 height 18
click at [591, 57] on button "button" at bounding box center [589, 58] width 12 height 11
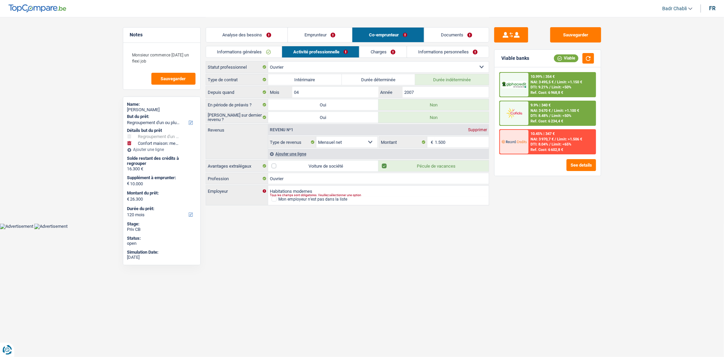
click at [302, 155] on div "Ajouter une ligne" at bounding box center [378, 154] width 221 height 10
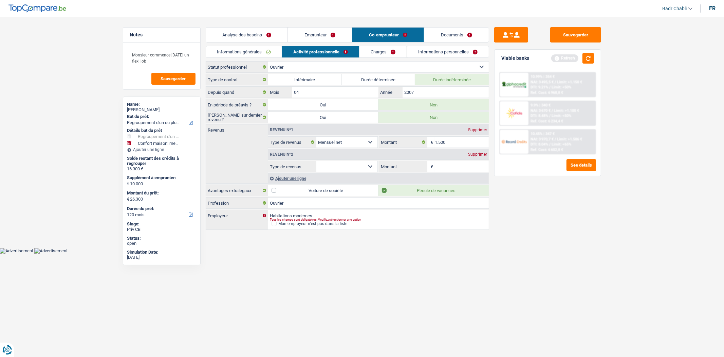
click at [367, 169] on select "Allocation d'handicap Allocations chômage Allocations familiales Chèques repas …" at bounding box center [347, 166] width 61 height 11
click at [317, 161] on select "Allocation d'handicap Allocations chômage Allocations familiales Chèques repas …" at bounding box center [347, 166] width 61 height 11
click at [449, 164] on input "Montant par jour" at bounding box center [462, 166] width 54 height 11
click at [613, 226] on main "Notes Monsieur commence [DATE] un flexi job Sauvegarder Name: [PERSON_NAME] But…" at bounding box center [362, 124] width 724 height 248
click at [382, 50] on link "Charges" at bounding box center [383, 51] width 47 height 11
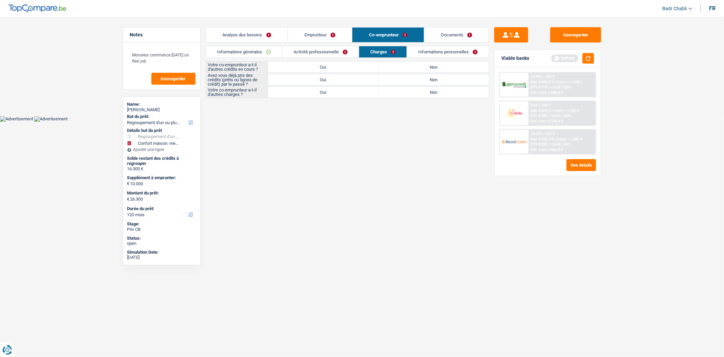
drag, startPoint x: 439, startPoint y: 69, endPoint x: 442, endPoint y: 76, distance: 7.2
click at [439, 69] on label "Non" at bounding box center [434, 66] width 110 height 11
click at [439, 69] on input "Non" at bounding box center [434, 66] width 110 height 11
click at [442, 78] on label "Non" at bounding box center [434, 79] width 110 height 11
click at [442, 78] on input "Non" at bounding box center [434, 79] width 110 height 11
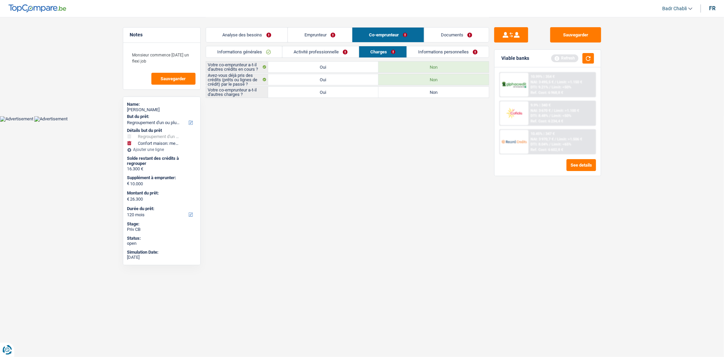
click at [443, 86] on div "Votre co-emprunteur a-t-il d'autres crédits en cours ? Oui Non Avez-vous déjà p…" at bounding box center [348, 79] width 284 height 37
click at [443, 88] on label "Non" at bounding box center [434, 92] width 110 height 11
click at [443, 88] on input "Non" at bounding box center [434, 92] width 110 height 11
click at [440, 53] on link "Informations personnelles" at bounding box center [448, 51] width 82 height 11
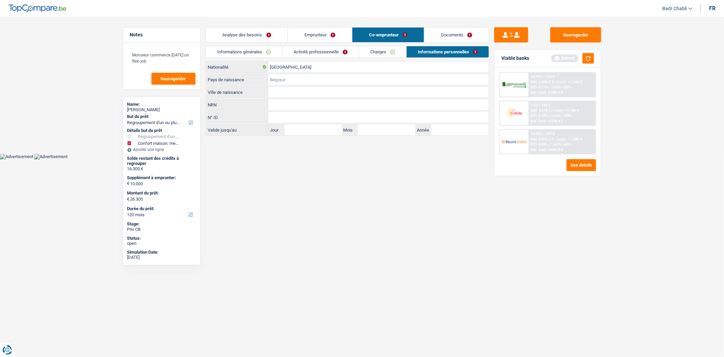
click at [337, 75] on input "Pays de naissance" at bounding box center [378, 79] width 221 height 11
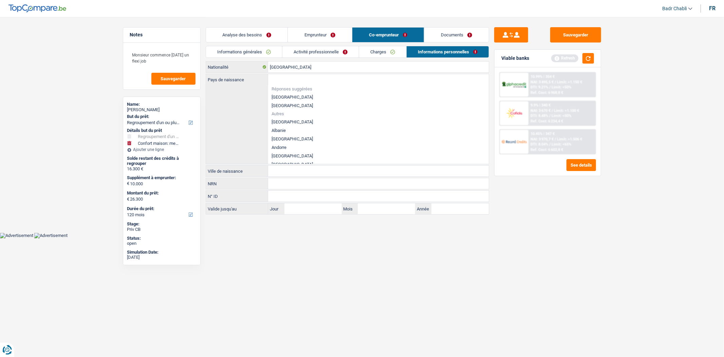
click at [293, 94] on li "[GEOGRAPHIC_DATA]" at bounding box center [378, 97] width 221 height 8
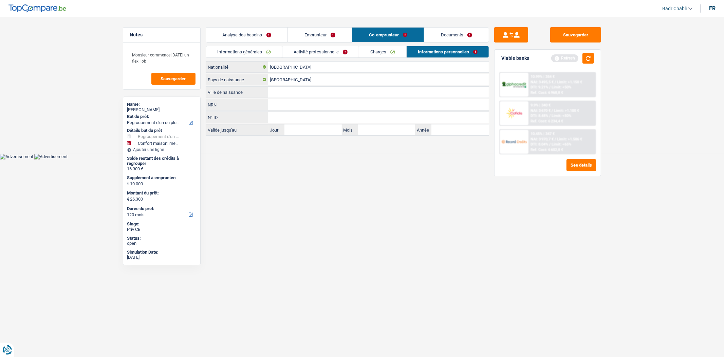
click at [291, 92] on input "Ville de naissance" at bounding box center [378, 92] width 221 height 11
click at [389, 46] on link "Charges" at bounding box center [382, 51] width 47 height 11
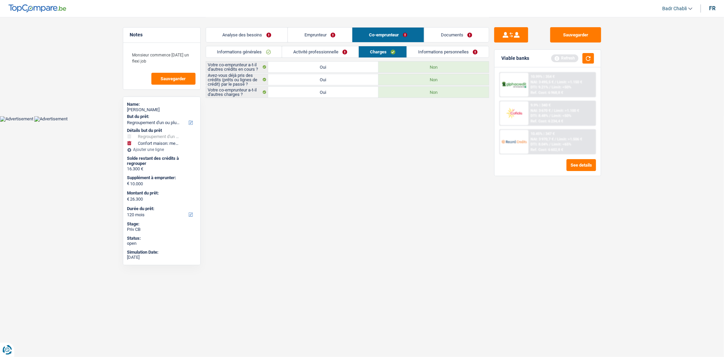
click at [328, 35] on link "Emprunteur" at bounding box center [320, 35] width 64 height 15
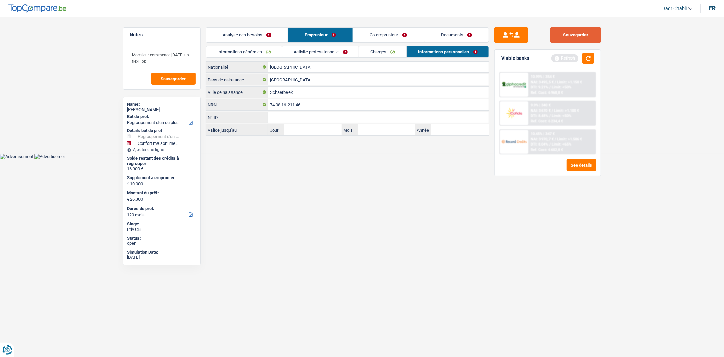
click at [576, 29] on button "Sauvegarder" at bounding box center [576, 34] width 51 height 15
click at [585, 35] on button "Sauvegarder" at bounding box center [576, 34] width 51 height 15
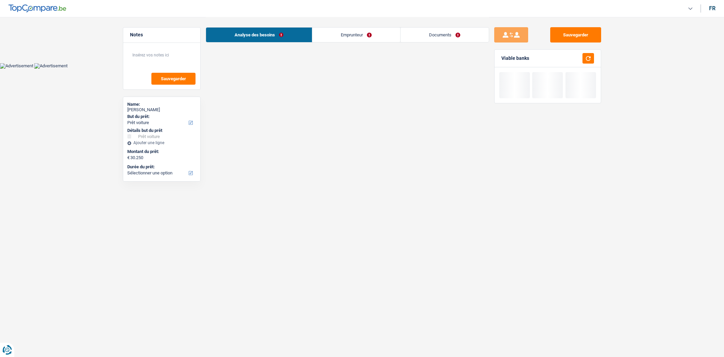
select select "car"
select select
select select "car"
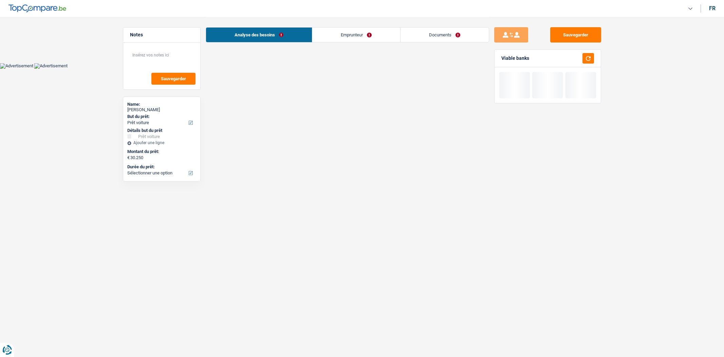
select select "worker"
select select "netSalary"
select select "liveWithParents"
select select "personalLoan"
select select "smallWorks"
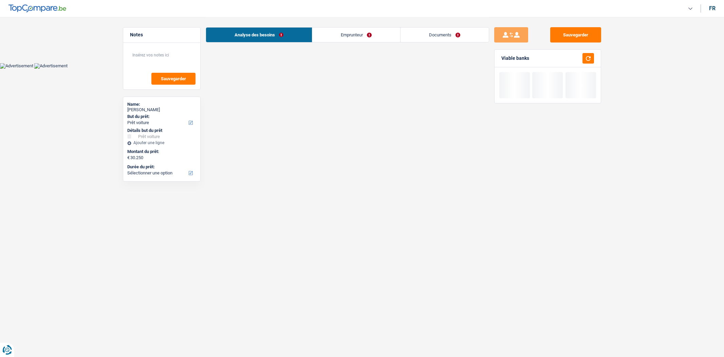
select select "60"
select select "car"
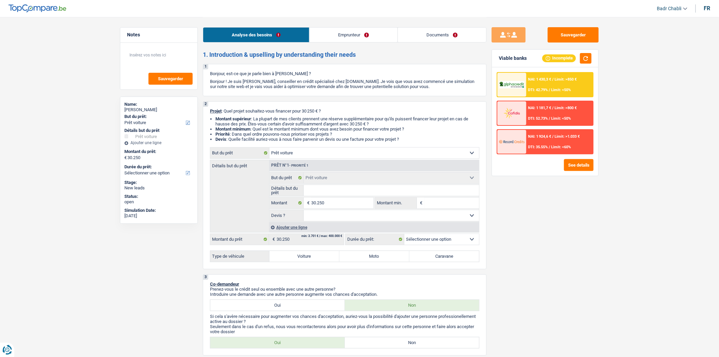
click at [437, 38] on link "Documents" at bounding box center [442, 35] width 88 height 15
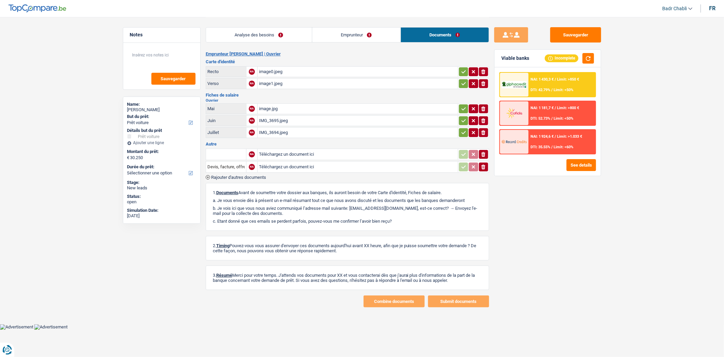
click at [270, 38] on link "Analyse des besoins" at bounding box center [259, 35] width 106 height 15
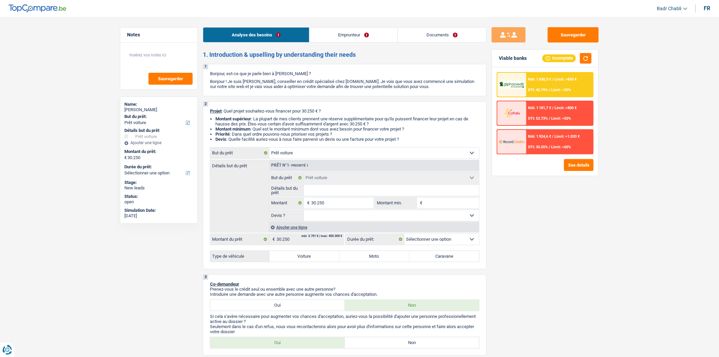
click at [361, 194] on input "Détails but du prêt" at bounding box center [392, 190] width 176 height 11
click at [362, 194] on input "Détails but du prêt" at bounding box center [392, 190] width 176 height 11
type input "P"
type input "PE"
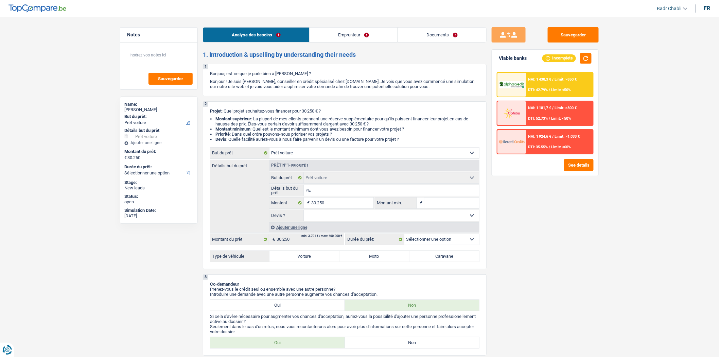
type input "PE"
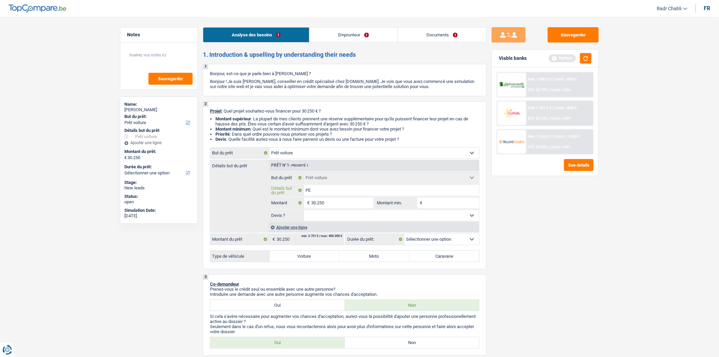
type input "PEu"
type input "PEug"
type input "PEuge"
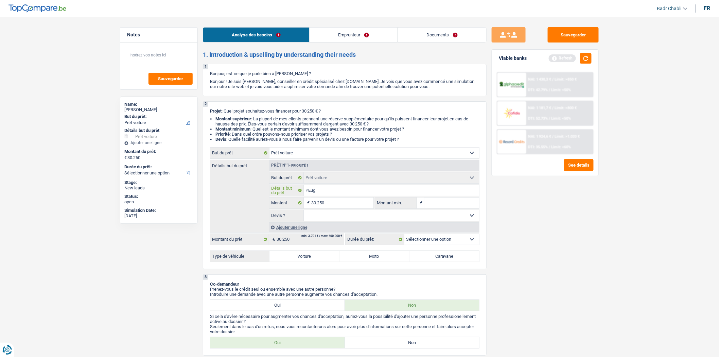
type input "PEuge"
type input "PEugeo"
type input "PEugeot"
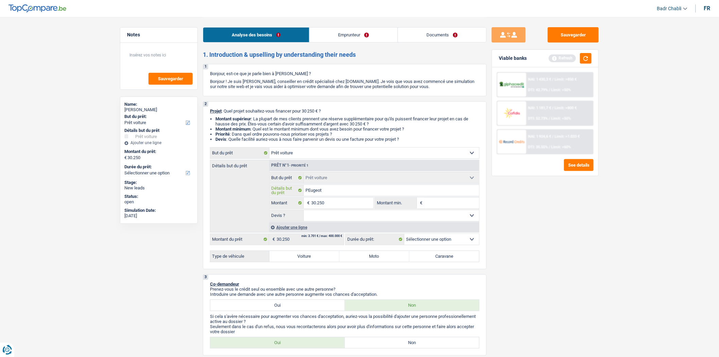
type input "PEugeo"
type input "PEuge"
type input "PEug"
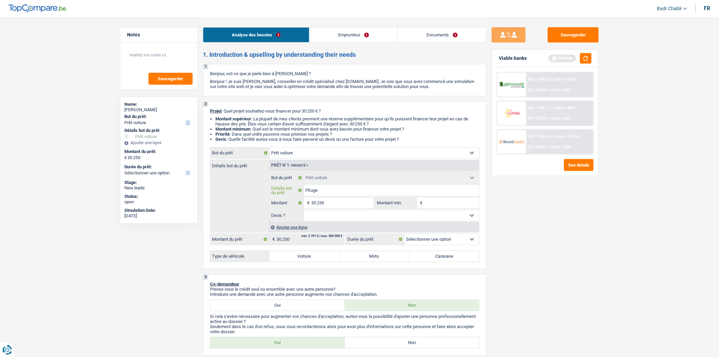
type input "PEug"
type input "PEu"
type input "PE"
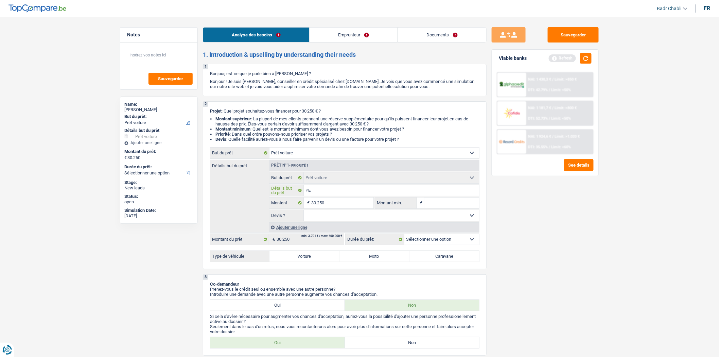
type input "P"
type input "Pe"
type input "Peu"
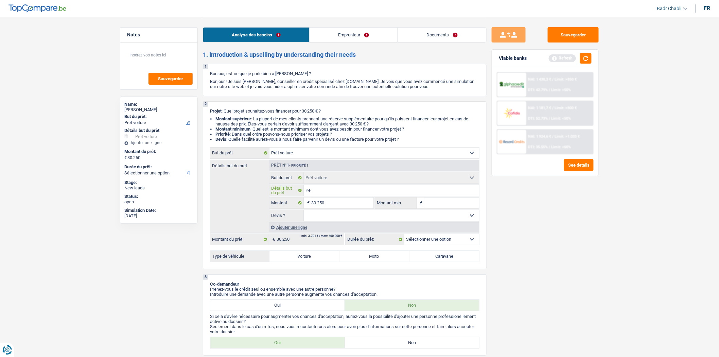
type input "Peu"
type input "Peug"
type input "Peugo"
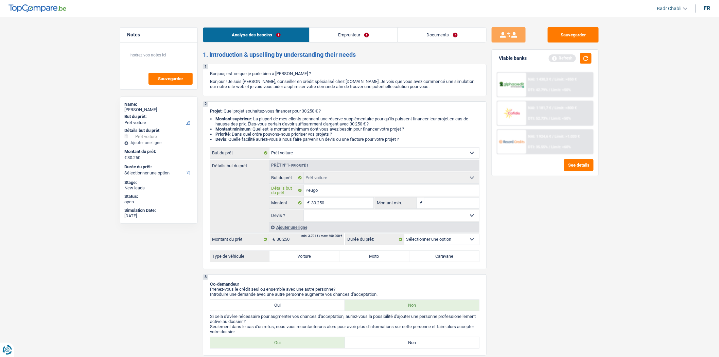
type input "Peugot"
type input "Peugo"
type input "Peug"
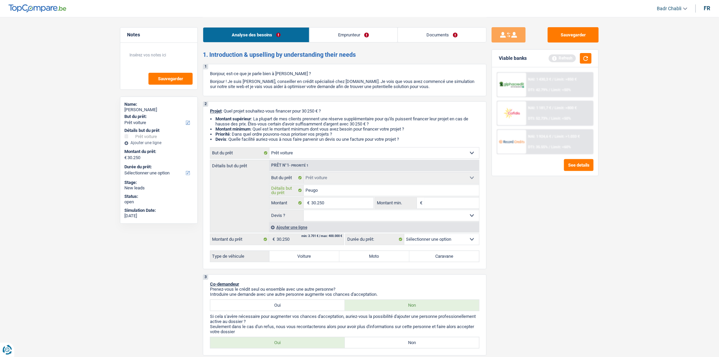
type input "Peug"
type input "Peu"
type input "Pe"
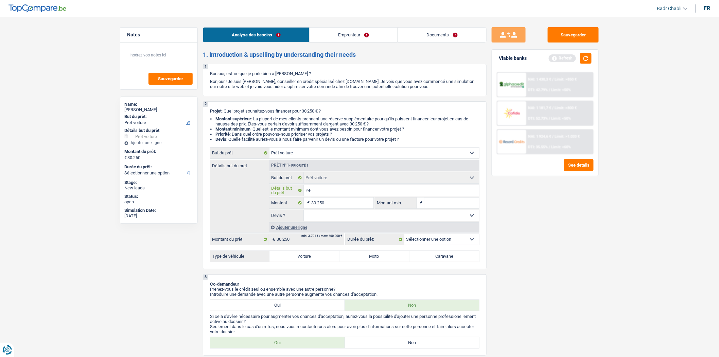
type input "P"
type input "Pe"
type input "Peo"
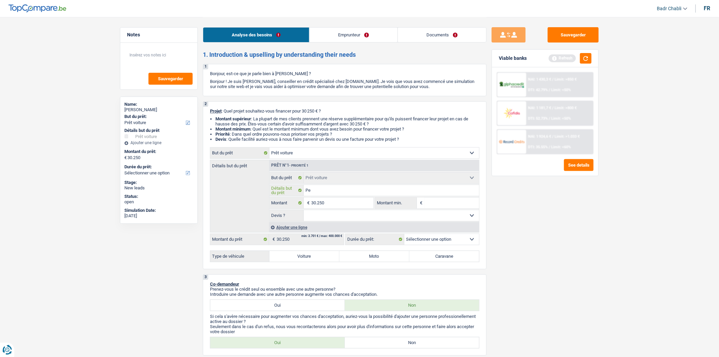
type input "Peo"
type input "Pe"
type input "Peu"
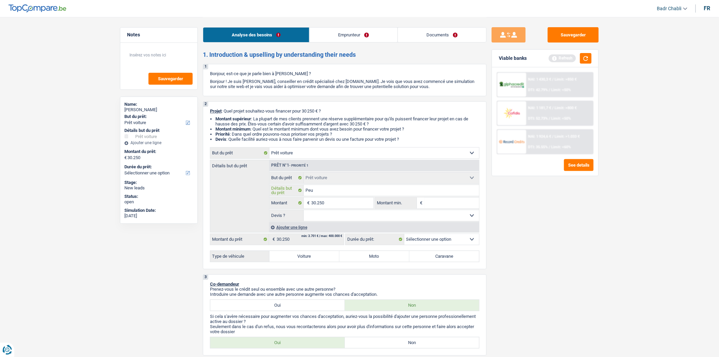
type input "Peug"
type input "Peuge"
type input "Peugeo"
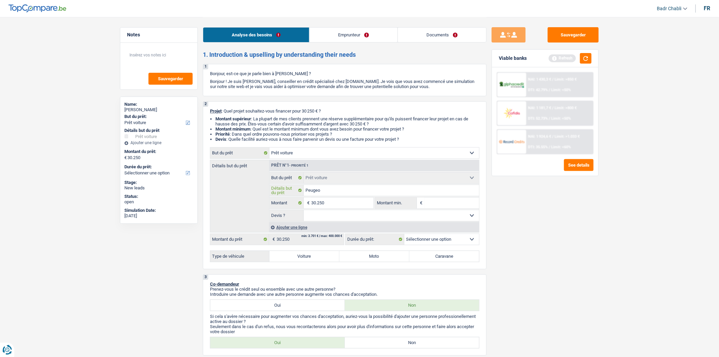
type input "Peugeo"
type input "Peugeot"
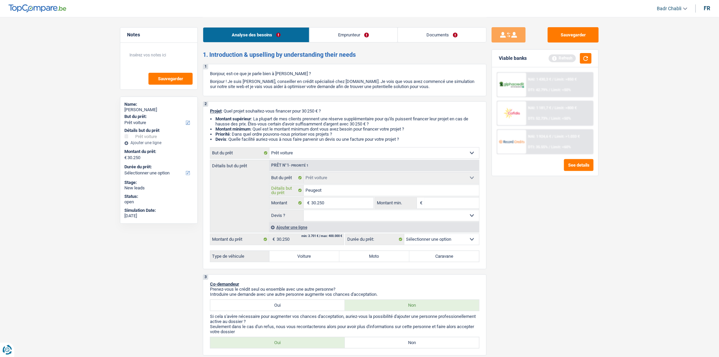
type input "Peugeot 3"
type input "Peugeot 30"
type input "Peugeot 308"
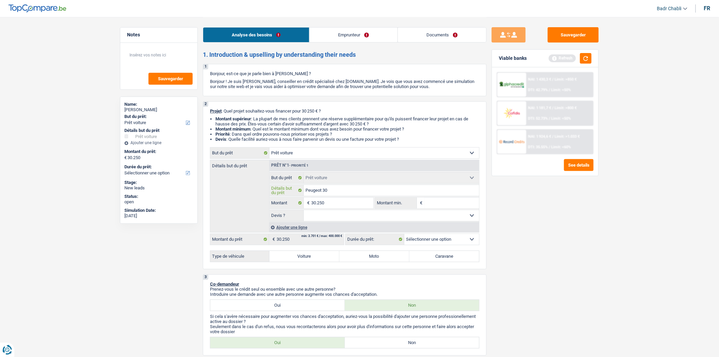
type input "Peugeot 308"
type input "Peugeot 308 2"
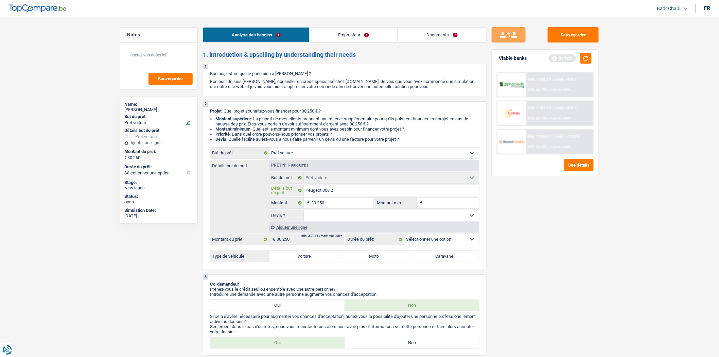
type input "Peugeot 308 20"
type input "Peugeot 308 202"
type input "Peugeot 308 2025"
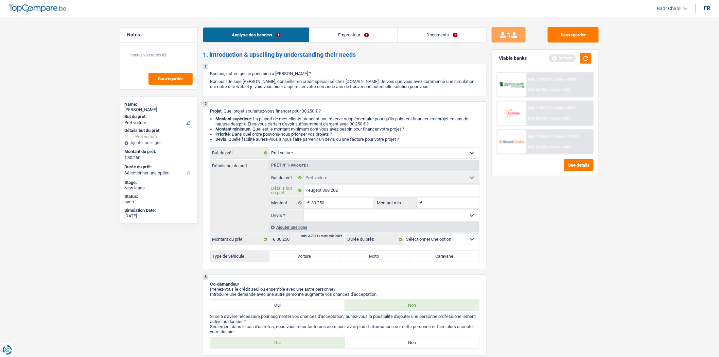
type input "Peugeot 308 2025"
click at [374, 214] on select "Oui Non Non répondu Sélectionner une option" at bounding box center [392, 215] width 176 height 11
select select "yes"
click at [304, 212] on select "Oui Non Non répondu Sélectionner une option" at bounding box center [392, 215] width 176 height 11
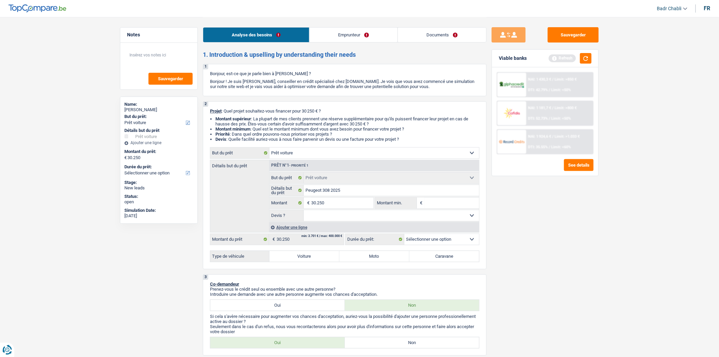
select select "yes"
click at [324, 205] on input "30.250" at bounding box center [342, 202] width 62 height 11
click at [439, 204] on input "Montant min." at bounding box center [451, 202] width 55 height 11
paste input "30.250"
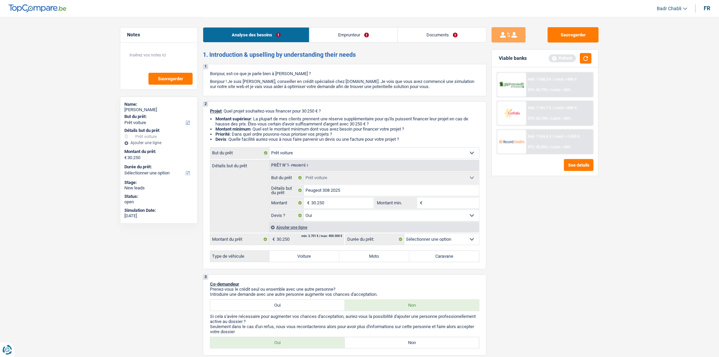
type input "30.250"
click at [306, 255] on label "Voiture" at bounding box center [304, 256] width 70 height 11
click at [306, 255] on input "Voiture" at bounding box center [304, 256] width 70 height 11
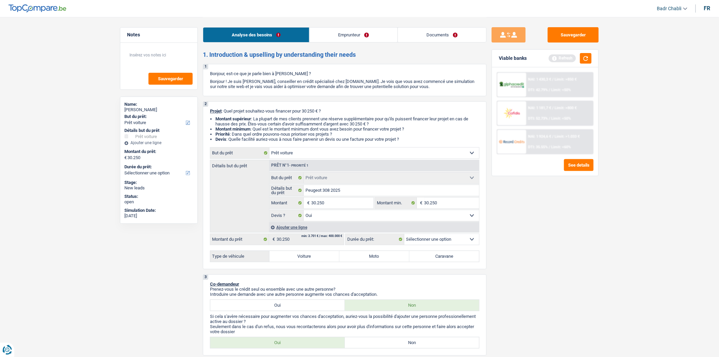
radio input "true"
select select "60"
radio input "true"
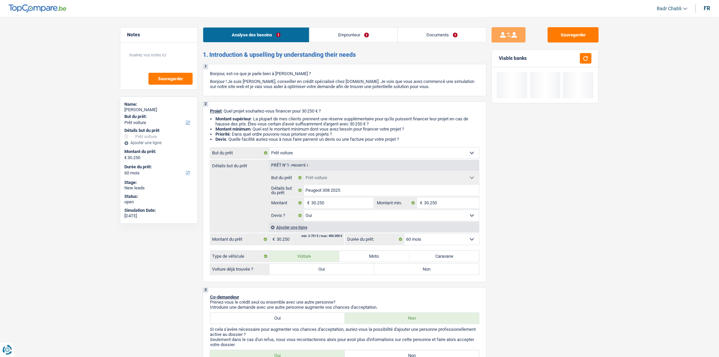
click at [307, 275] on div "Voiture déjà trouvée ? Oui Non Tous les champs sont obligatoires. Veuillez séle…" at bounding box center [344, 269] width 269 height 12
click at [313, 270] on label "Oui" at bounding box center [321, 269] width 105 height 11
click at [313, 270] on input "Oui" at bounding box center [321, 269] width 105 height 11
radio input "true"
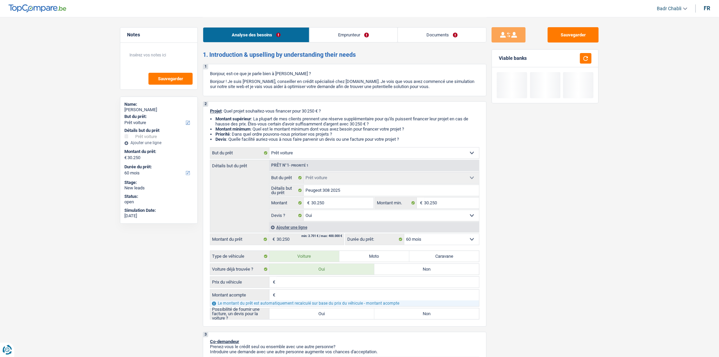
click at [313, 316] on label "Oui" at bounding box center [321, 313] width 105 height 11
click at [313, 316] on input "Oui" at bounding box center [321, 313] width 105 height 11
radio input "true"
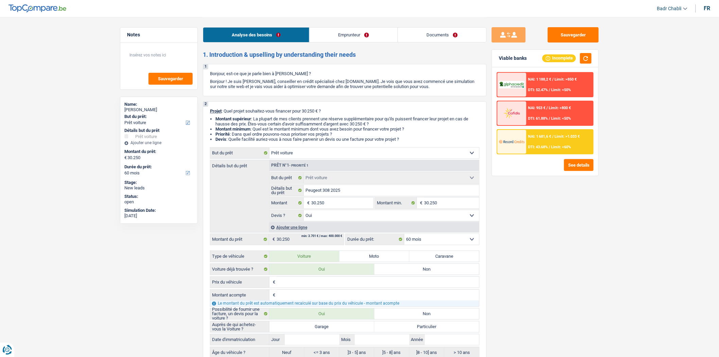
scroll to position [188, 0]
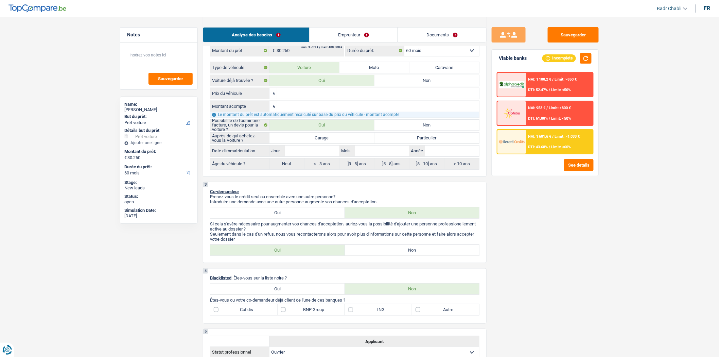
click at [315, 137] on label "Garage" at bounding box center [321, 137] width 105 height 11
click at [315, 137] on input "Garage" at bounding box center [321, 137] width 105 height 11
radio input "true"
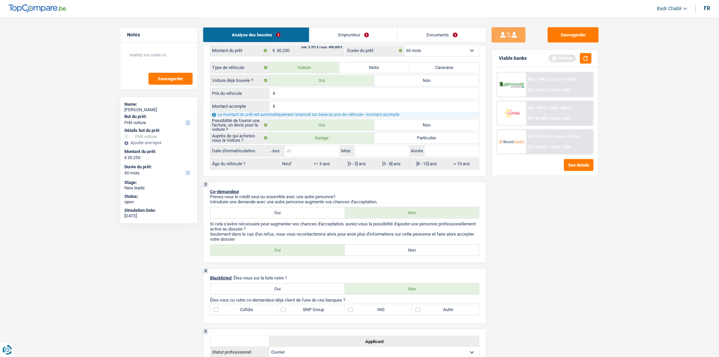
click at [324, 153] on input "Jour" at bounding box center [312, 150] width 54 height 11
type input "0"
type input "01"
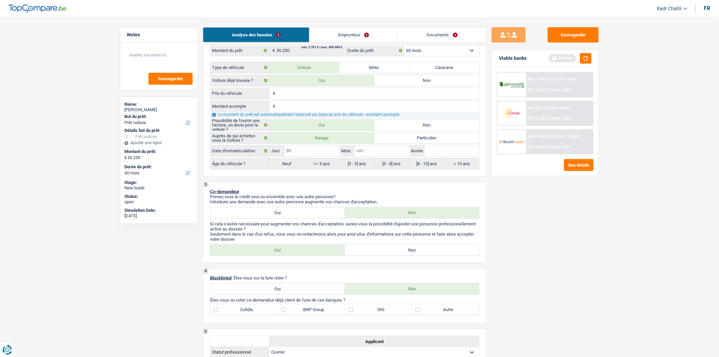
type input "0"
type input "01"
type input "2"
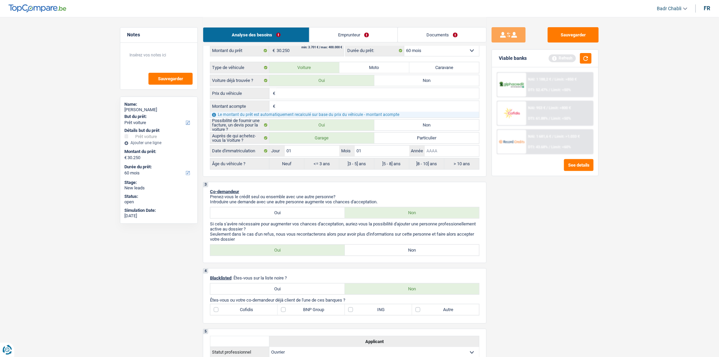
type input "2"
type input "20"
type input "202"
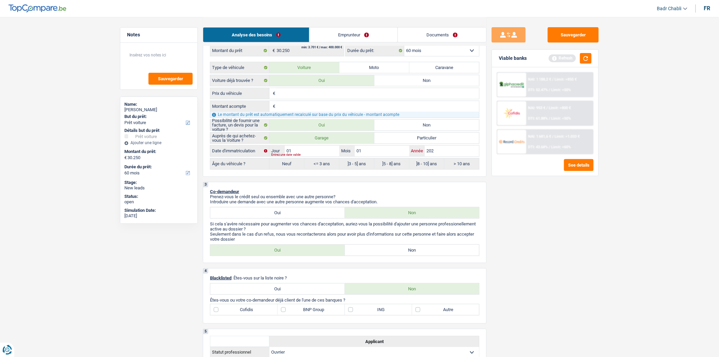
type input "2025"
click at [423, 249] on label "Non" at bounding box center [412, 250] width 134 height 11
click at [423, 249] on input "Non" at bounding box center [412, 250] width 134 height 11
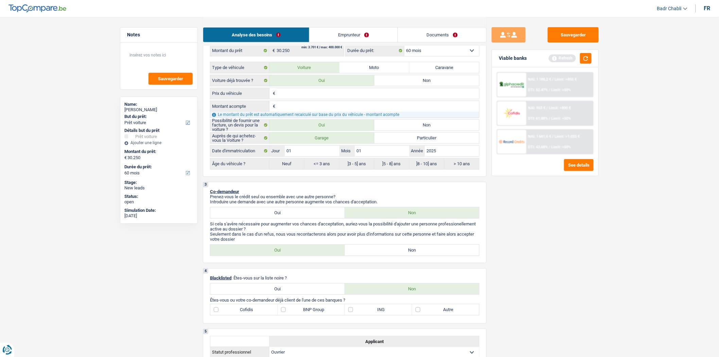
radio input "true"
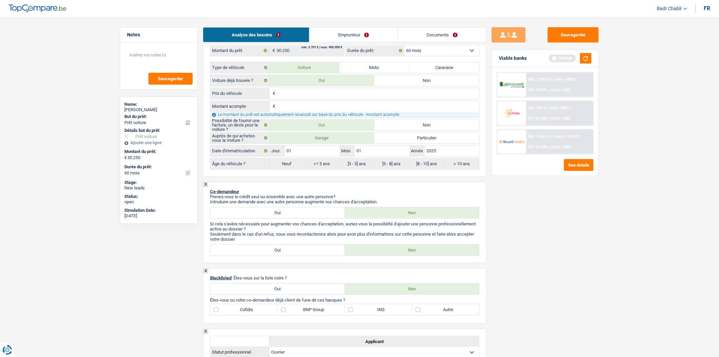
radio input "false"
radio input "true"
select select "84"
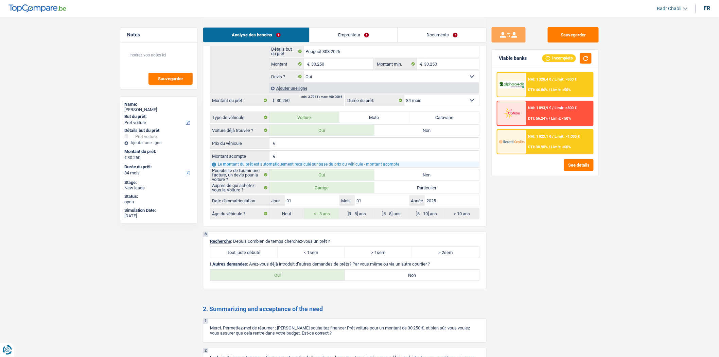
scroll to position [981, 0]
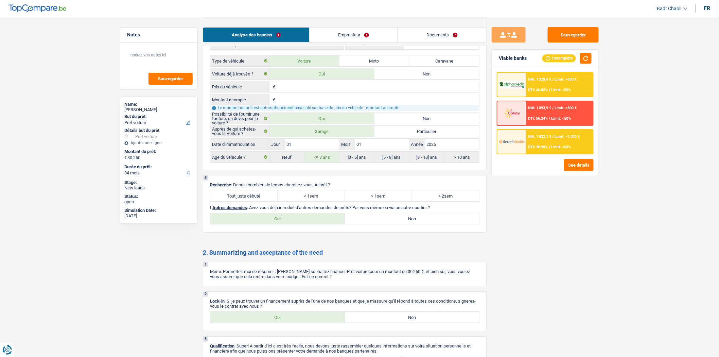
click at [260, 201] on label "Tout juste débuté" at bounding box center [243, 195] width 67 height 11
click at [260, 201] on input "Tout juste débuté" at bounding box center [243, 195] width 67 height 11
radio input "true"
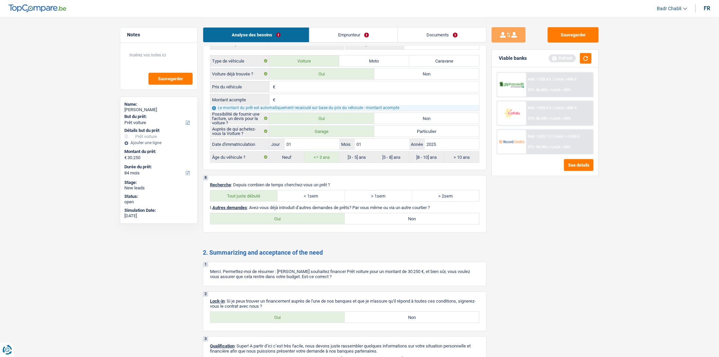
click at [398, 222] on div "8 Recherche : Depuis combien de temps cherchez-vous un prêt ? Tout juste débuté…" at bounding box center [345, 203] width 284 height 57
click at [398, 224] on label "Non" at bounding box center [412, 218] width 134 height 11
click at [398, 224] on input "Non" at bounding box center [412, 218] width 134 height 11
radio input "true"
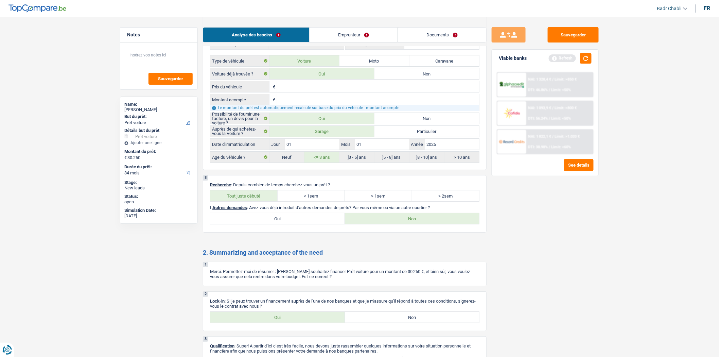
click at [310, 308] on p "Lock-in : Si je peux trouver un financement auprès de l'une de nos banques et q…" at bounding box center [344, 303] width 269 height 10
click at [306, 322] on label "Oui" at bounding box center [277, 316] width 134 height 11
click at [306, 322] on input "Oui" at bounding box center [277, 316] width 134 height 11
radio input "true"
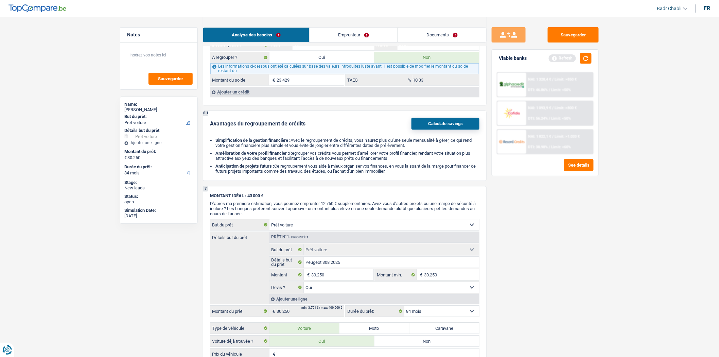
scroll to position [679, 0]
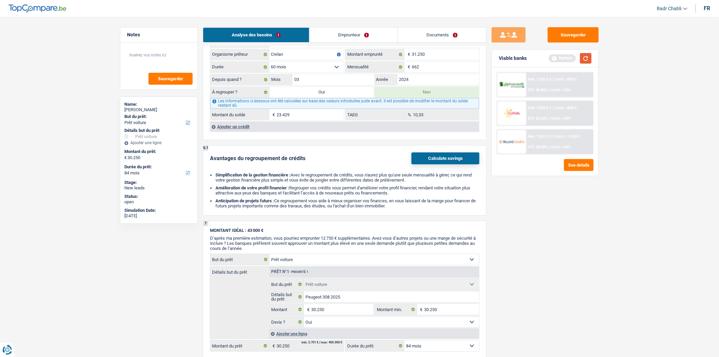
click at [588, 56] on button "button" at bounding box center [586, 58] width 12 height 11
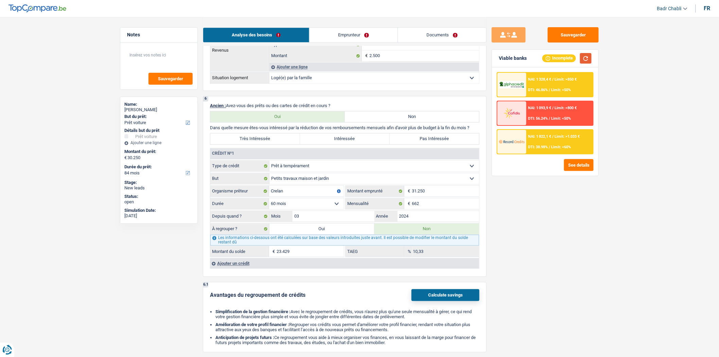
scroll to position [604, 0]
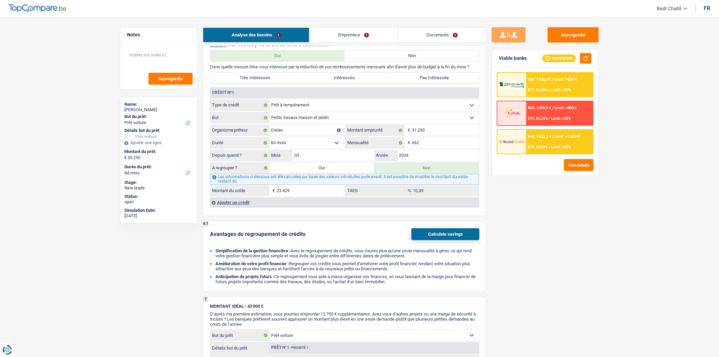
click at [237, 205] on div "Ajouter un crédit" at bounding box center [344, 202] width 269 height 10
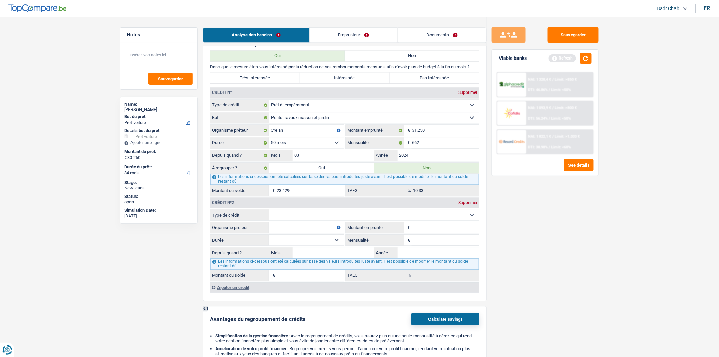
click at [305, 219] on select "Carte ou ouverture de crédit Prêt hypothécaire Vente à tempérament Prêt à tempé…" at bounding box center [374, 214] width 210 height 11
select select "cardOrCredit"
type input "0"
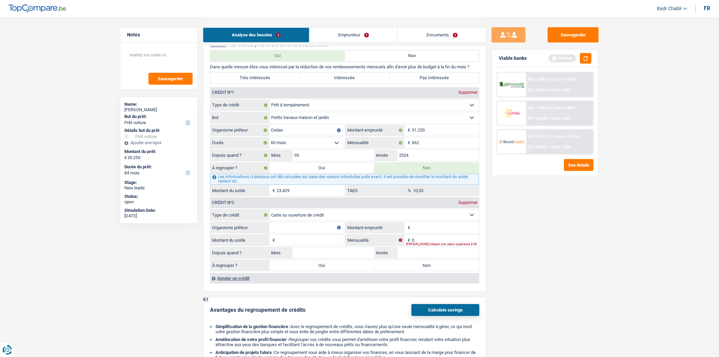
click at [317, 233] on input "Organisme prêteur" at bounding box center [306, 227] width 75 height 11
type input "Cofidis"
type input "8.000"
click at [302, 245] on input "Montant du solde" at bounding box center [309, 239] width 67 height 11
type input "1"
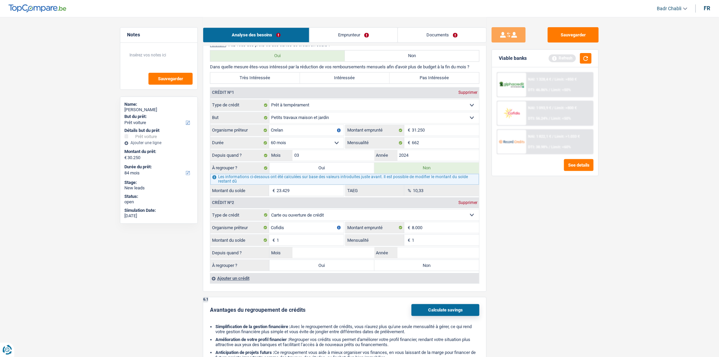
type input "1"
type input "04"
type input "2023"
click at [410, 270] on label "Non" at bounding box center [426, 264] width 105 height 11
click at [410, 270] on input "Non" at bounding box center [426, 264] width 105 height 11
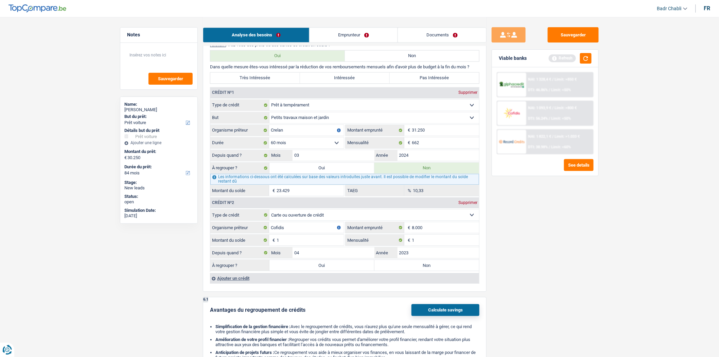
radio input "true"
click at [439, 83] on label "Pas Intéressée" at bounding box center [435, 77] width 90 height 11
click at [439, 83] on input "Pas Intéressée" at bounding box center [435, 77] width 90 height 11
radio input "true"
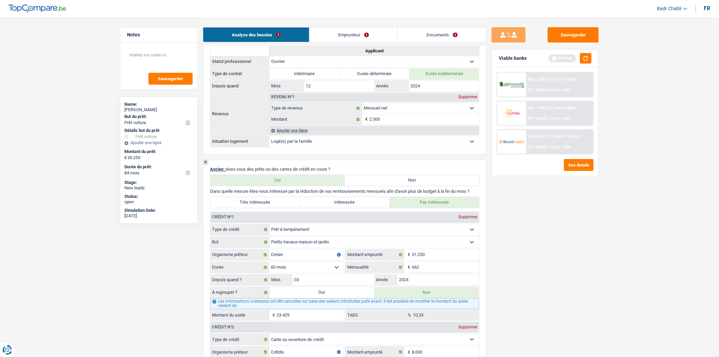
scroll to position [415, 0]
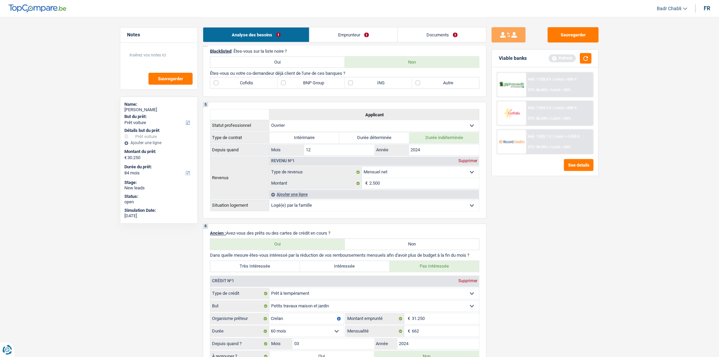
click at [229, 88] on label "Cofidis" at bounding box center [243, 82] width 67 height 11
click at [229, 88] on input "Cofidis" at bounding box center [243, 82] width 67 height 11
checkbox input "true"
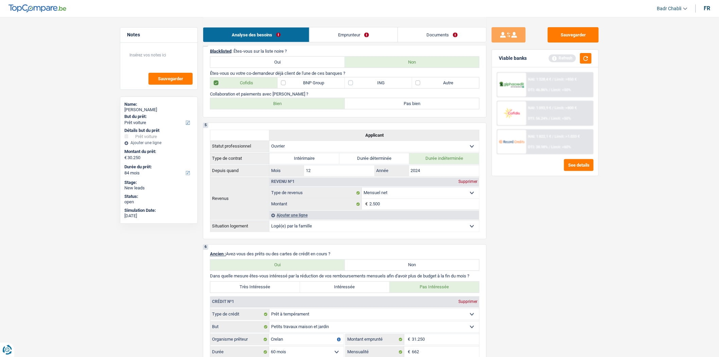
click at [280, 88] on label "BNP Group" at bounding box center [310, 82] width 67 height 11
click at [280, 88] on input "BNP Group" at bounding box center [310, 82] width 67 height 11
checkbox input "true"
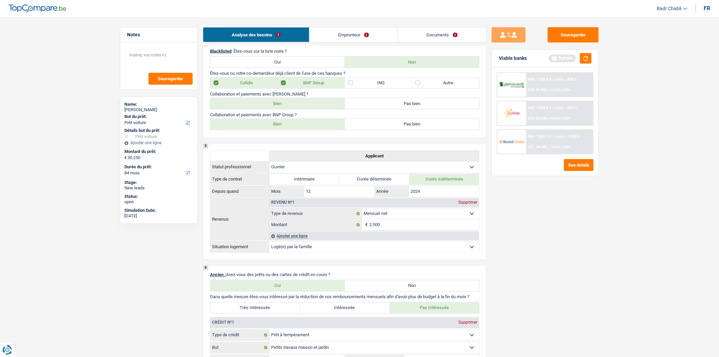
click at [288, 109] on label "Bien" at bounding box center [277, 103] width 134 height 11
click at [288, 109] on input "Bien" at bounding box center [277, 103] width 134 height 11
radio input "true"
click at [291, 128] on label "Bien" at bounding box center [277, 124] width 134 height 11
click at [291, 128] on input "Bien" at bounding box center [277, 124] width 134 height 11
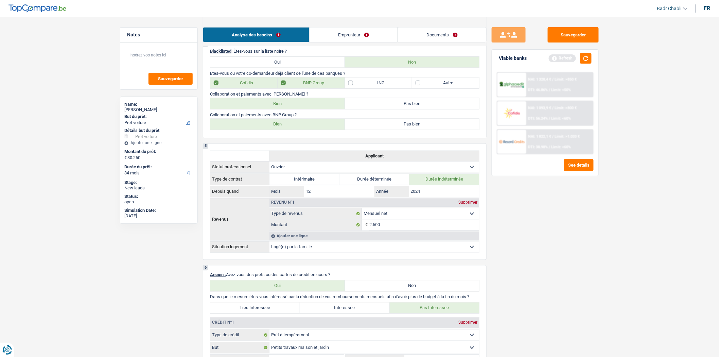
radio input "true"
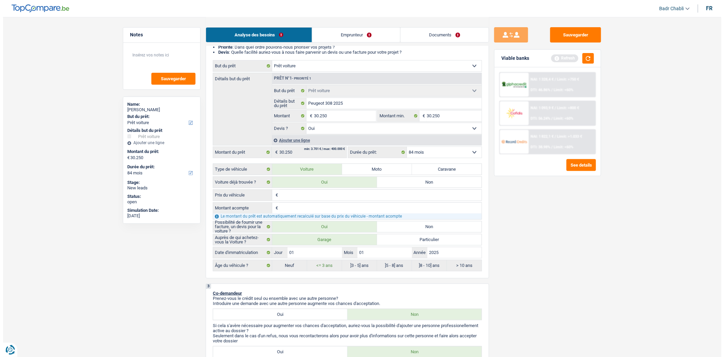
scroll to position [0, 0]
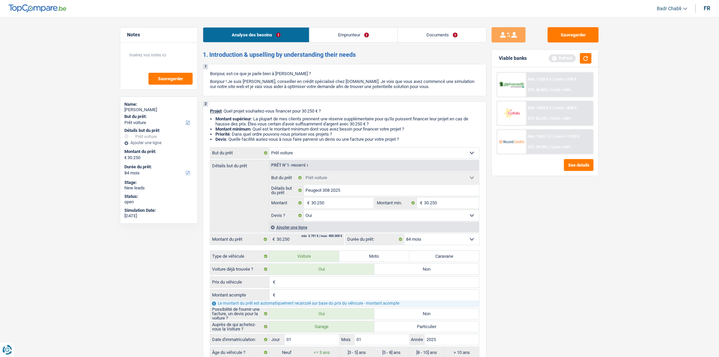
click at [341, 38] on link "Emprunteur" at bounding box center [353, 35] width 88 height 15
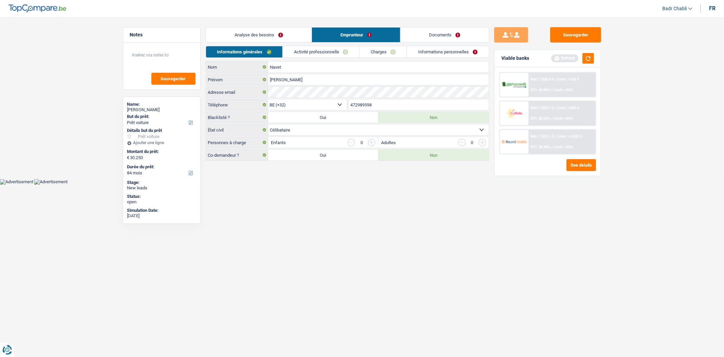
click at [326, 53] on link "Activité professionnelle" at bounding box center [321, 51] width 76 height 11
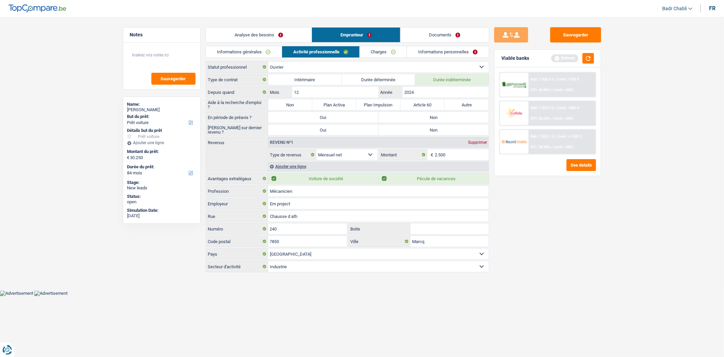
click at [298, 106] on label "Non" at bounding box center [290, 104] width 44 height 11
click at [298, 106] on input "Non" at bounding box center [290, 104] width 44 height 11
radio input "true"
click at [440, 116] on label "Non" at bounding box center [434, 117] width 110 height 11
click at [440, 116] on input "Non" at bounding box center [434, 117] width 110 height 11
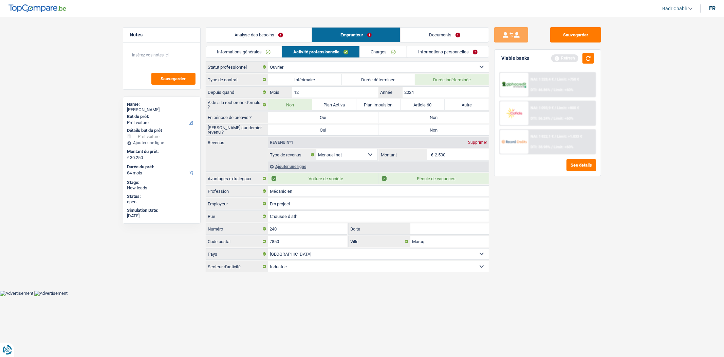
radio input "true"
click at [440, 128] on label "Non" at bounding box center [434, 129] width 110 height 11
click at [440, 128] on input "Non" at bounding box center [434, 129] width 110 height 11
radio input "true"
click at [302, 166] on div "Ajouter une ligne" at bounding box center [378, 166] width 221 height 10
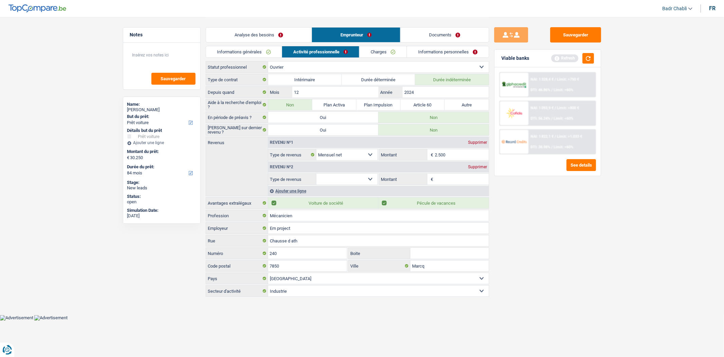
click at [363, 178] on select "Allocation d'handicap Allocations chômage Allocations familiales Chèques repas …" at bounding box center [347, 179] width 61 height 11
select select "mealVouchers"
click at [317, 174] on select "Allocation d'handicap Allocations chômage Allocations familiales Chèques repas …" at bounding box center [347, 179] width 61 height 11
click at [453, 179] on input "Montant par jour" at bounding box center [462, 179] width 54 height 11
type input "8,0"
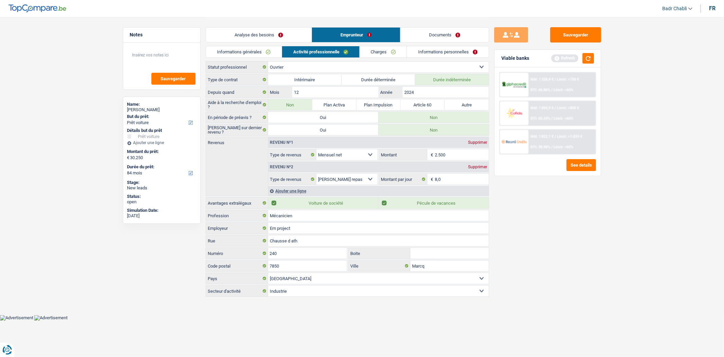
click at [384, 51] on link "Charges" at bounding box center [383, 51] width 47 height 11
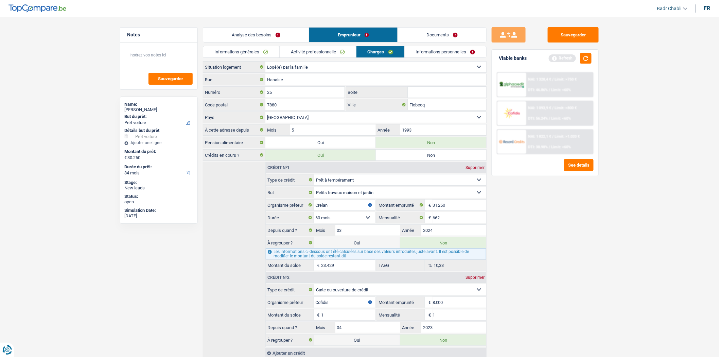
click at [314, 51] on link "Activité professionnelle" at bounding box center [318, 51] width 76 height 11
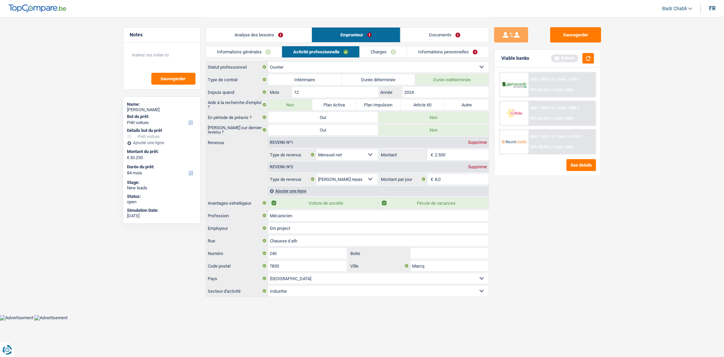
click at [303, 191] on div "Ajouter une ligne" at bounding box center [378, 191] width 221 height 10
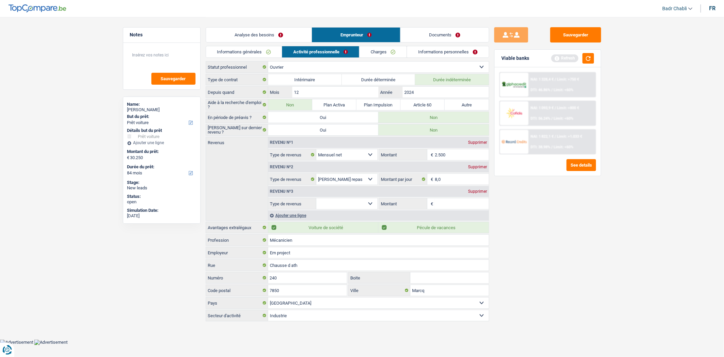
click at [353, 201] on select "Allocation d'handicap Allocations chômage Allocations familiales Chèques repas …" at bounding box center [347, 203] width 61 height 11
select select "other"
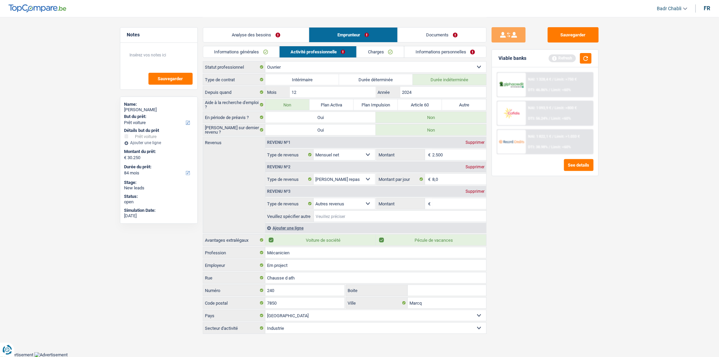
click at [344, 216] on input "Veuillez spécifier autre" at bounding box center [400, 216] width 172 height 11
type input "="
type input "Indépendant complémentaire depuis 2016"
click at [450, 204] on input "Montant" at bounding box center [459, 203] width 54 height 11
type input "800"
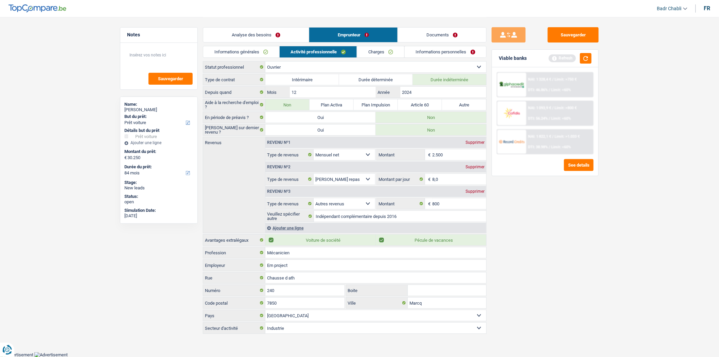
click at [376, 51] on link "Charges" at bounding box center [380, 51] width 47 height 11
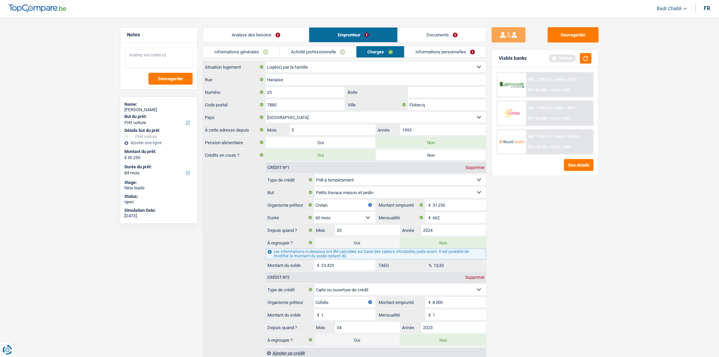
click at [167, 57] on textarea at bounding box center [159, 58] width 68 height 20
click at [458, 52] on link "Informations personnelles" at bounding box center [445, 51] width 82 height 11
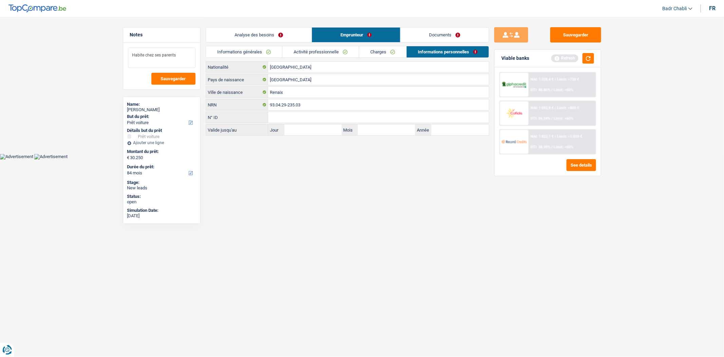
click at [145, 55] on textarea "Habite chez ses parents" at bounding box center [162, 58] width 68 height 20
drag, startPoint x: 147, startPoint y: 55, endPoint x: 273, endPoint y: 56, distance: 126.7
click at [273, 56] on div "Notes Habite chez ses parents Sauvegarder Name: Yannick Navet But du prêt: Conf…" at bounding box center [362, 77] width 489 height 120
type textarea "Habite dans la maison de ses parents qui ont déménagé a la mer"
click at [395, 53] on link "Charges" at bounding box center [382, 51] width 47 height 11
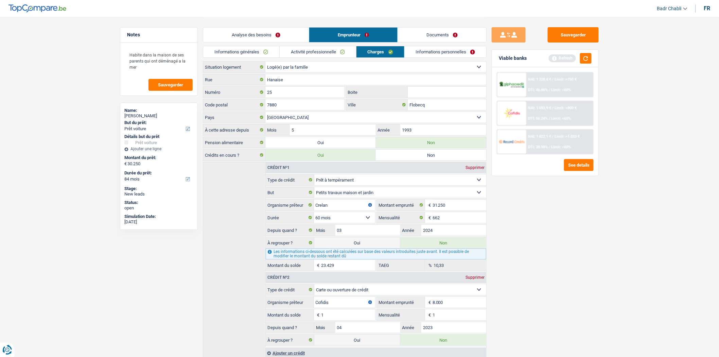
click at [432, 52] on link "Informations personnelles" at bounding box center [445, 51] width 82 height 11
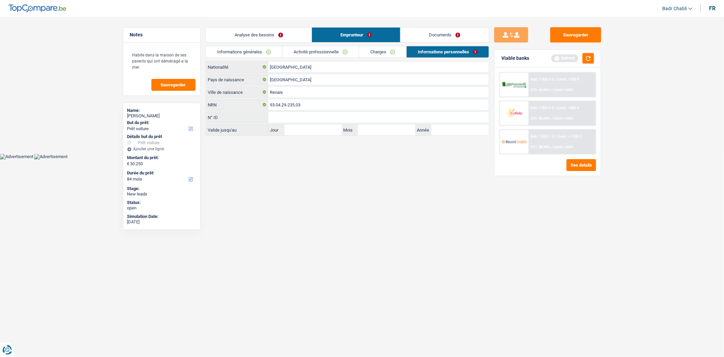
click at [444, 38] on link "Documents" at bounding box center [445, 35] width 88 height 15
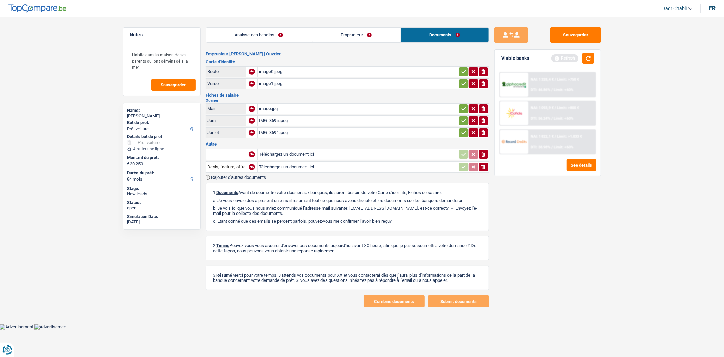
click at [277, 70] on div "image0.jpeg" at bounding box center [358, 72] width 198 height 10
click at [273, 108] on div "image.jpg" at bounding box center [358, 109] width 198 height 10
click at [590, 54] on button "button" at bounding box center [589, 58] width 12 height 11
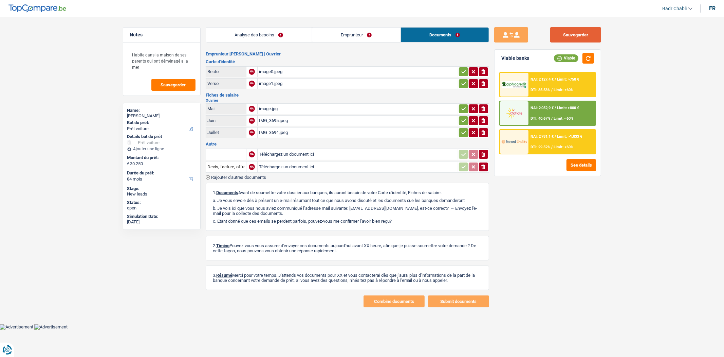
click at [574, 33] on button "Sauvegarder" at bounding box center [576, 34] width 51 height 15
